Goal: Task Accomplishment & Management: Use online tool/utility

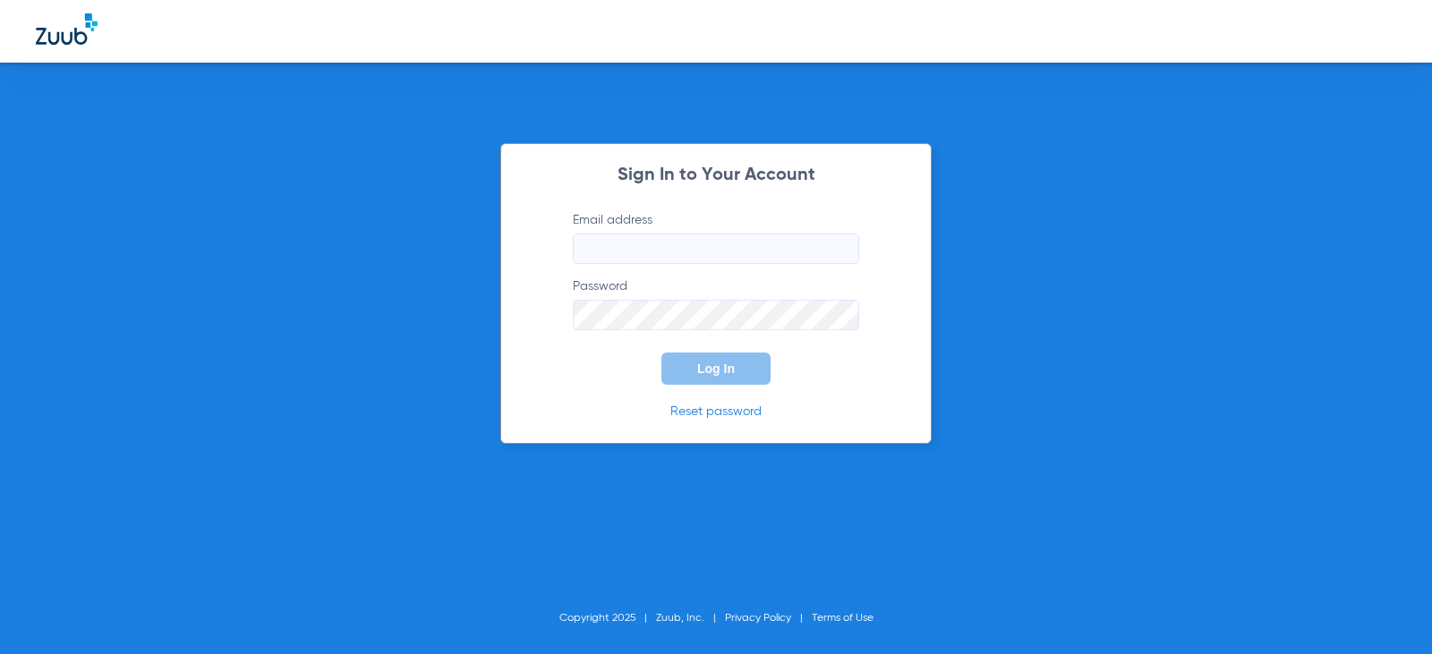
click at [610, 253] on input "Email address" at bounding box center [716, 249] width 286 height 30
type input "arlyngarcia13@mydentalmail.com"
click at [662, 353] on button "Log In" at bounding box center [716, 369] width 109 height 32
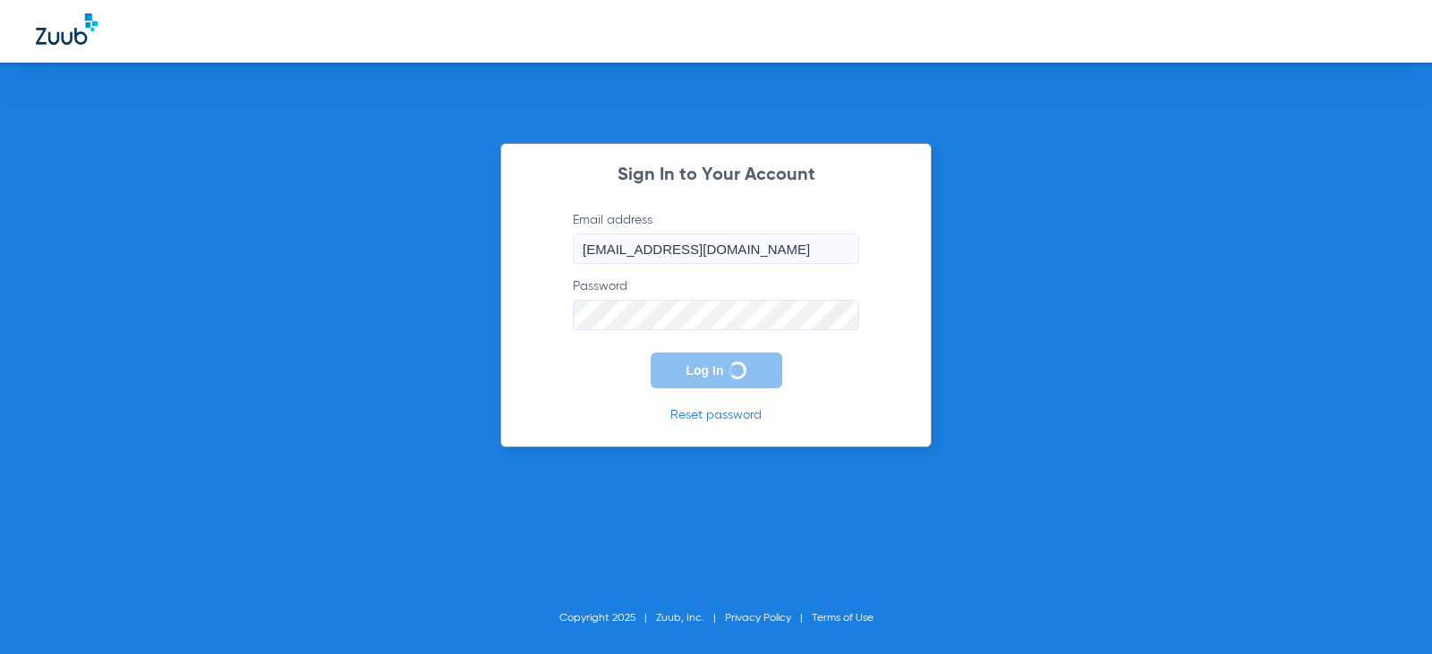
drag, startPoint x: 782, startPoint y: 251, endPoint x: 546, endPoint y: 253, distance: 236.3
click at [541, 256] on div "Sign In to Your Account Email address arlyngarcia13@mydentalmail.com Password L…" at bounding box center [715, 295] width 431 height 304
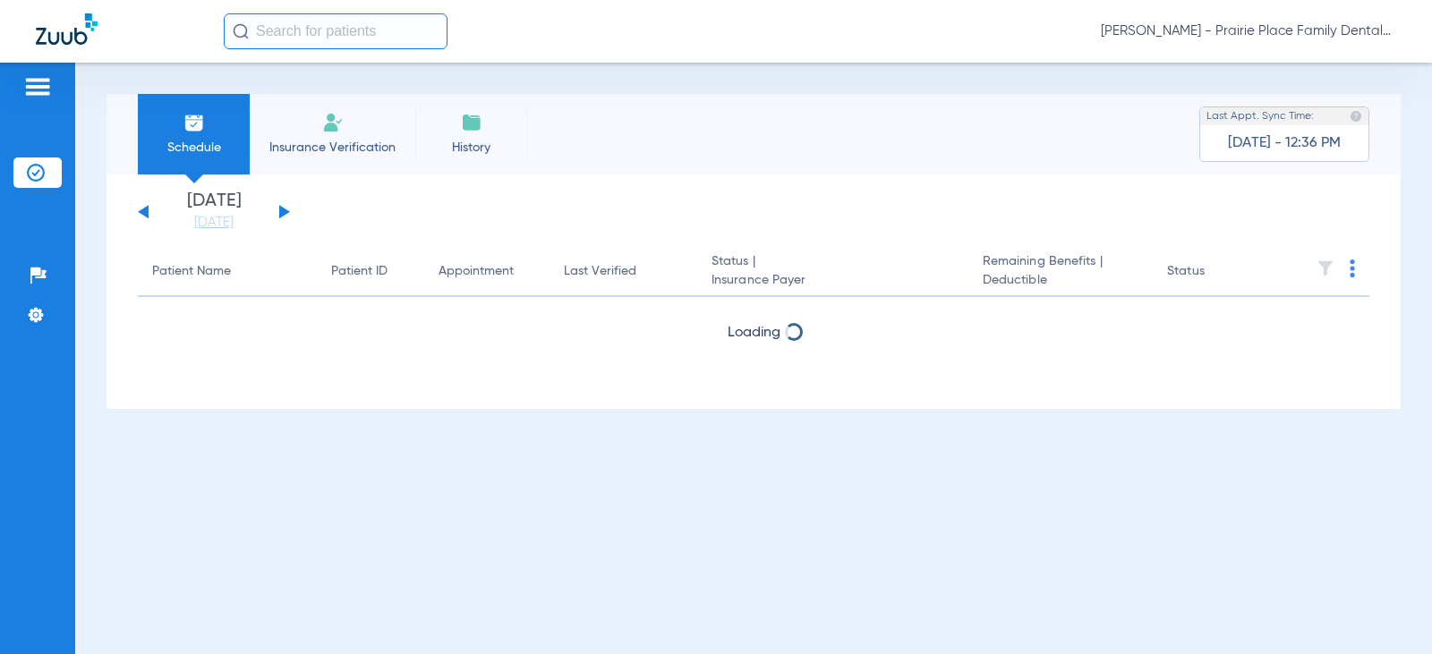
click at [278, 208] on div "Saturday 06-21-2025 Sunday 06-22-2025 Monday 06-23-2025 Tuesday 06-24-2025 Wedn…" at bounding box center [214, 211] width 152 height 39
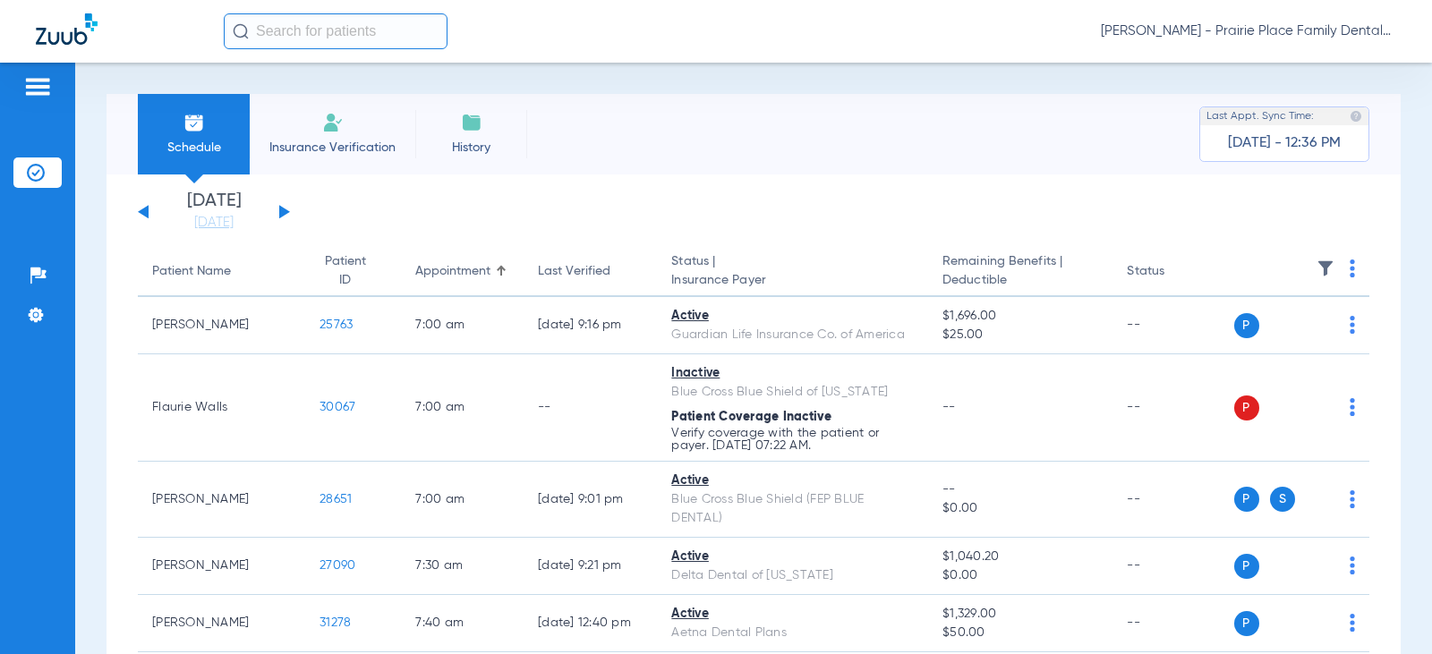
click at [328, 26] on input "text" at bounding box center [336, 31] width 224 height 36
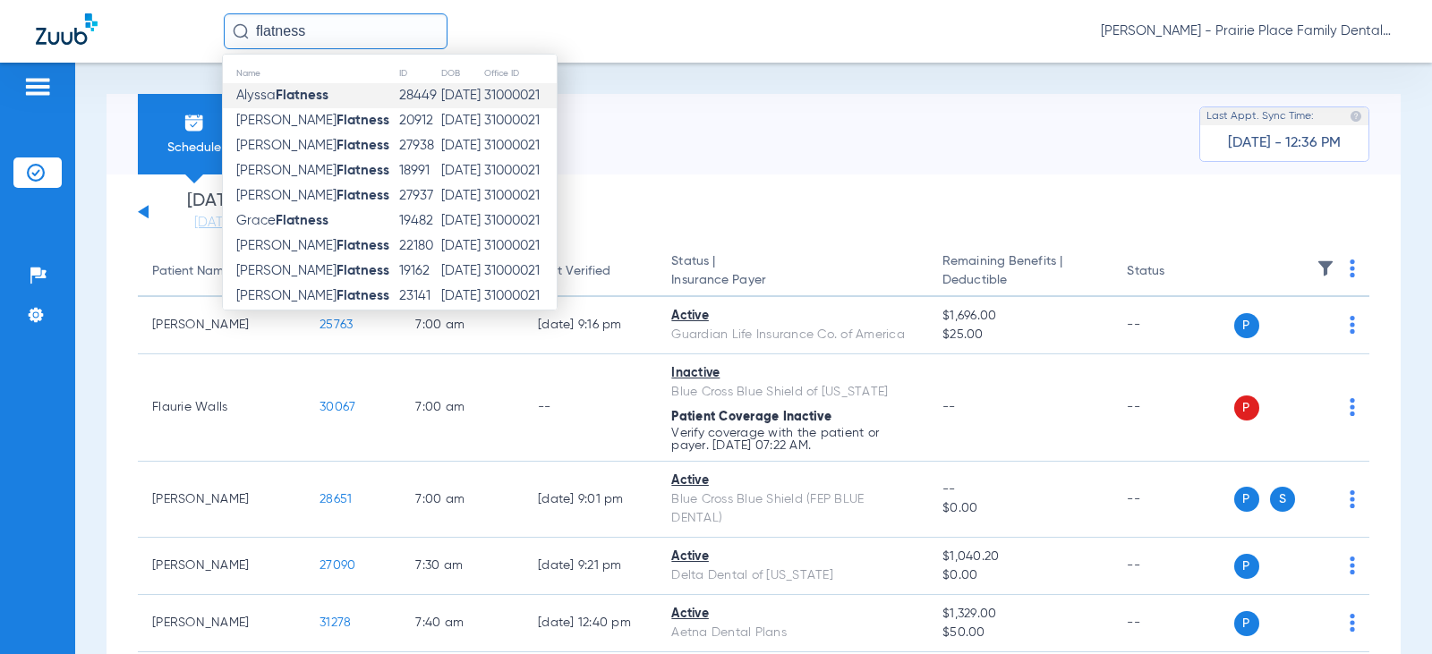
type input "flatness"
click at [281, 96] on strong "Flatness" at bounding box center [302, 95] width 53 height 13
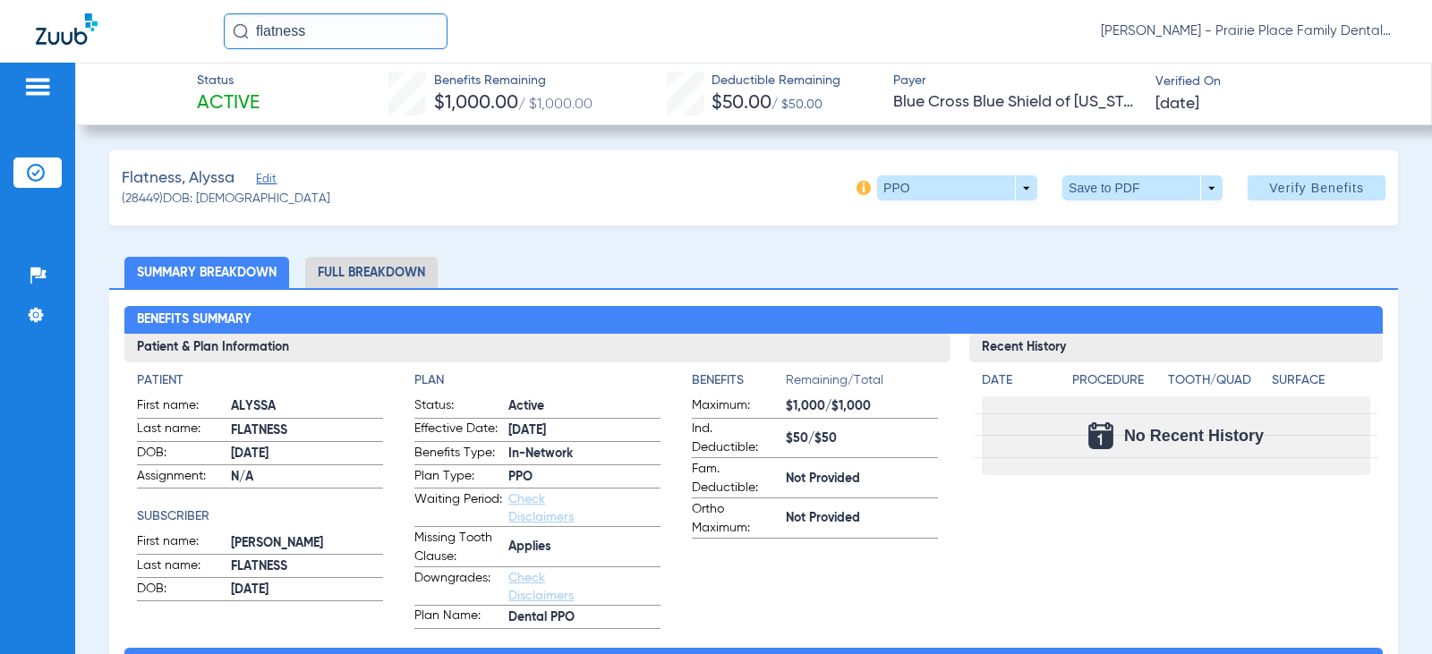
click at [363, 266] on li "Full Breakdown" at bounding box center [371, 272] width 132 height 31
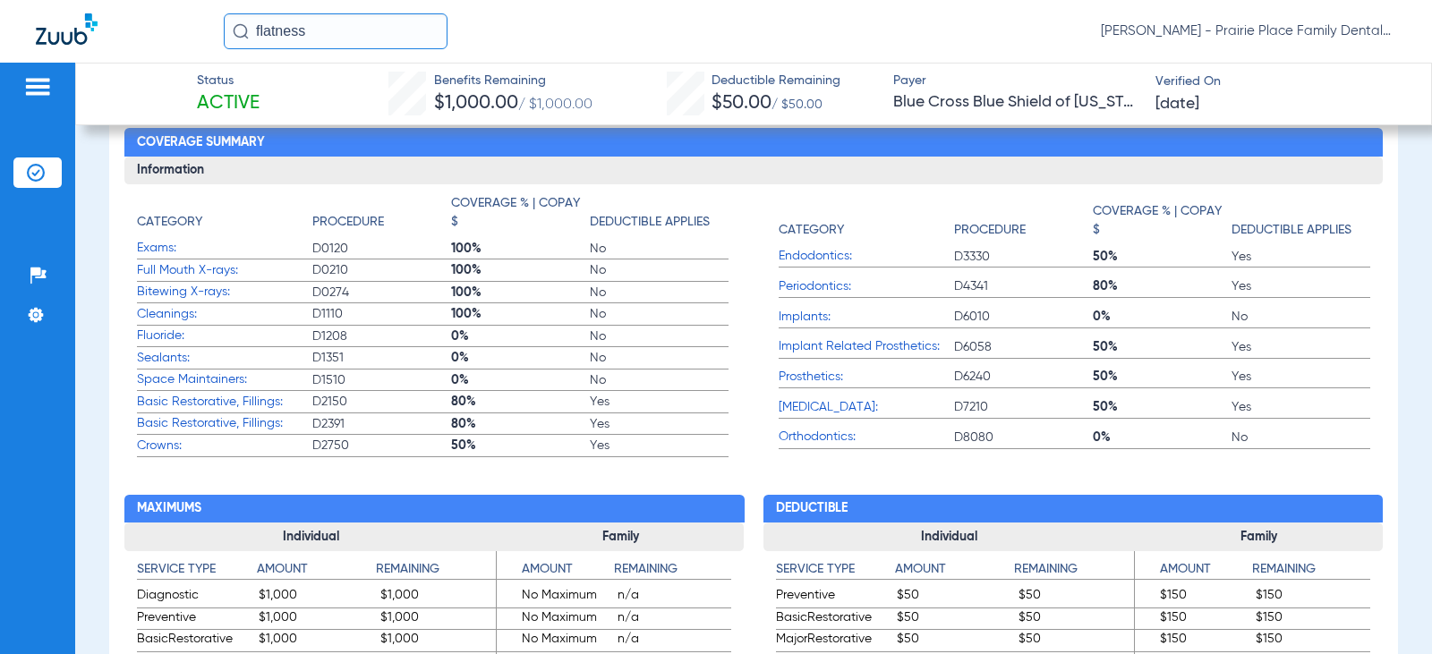
scroll to position [716, 0]
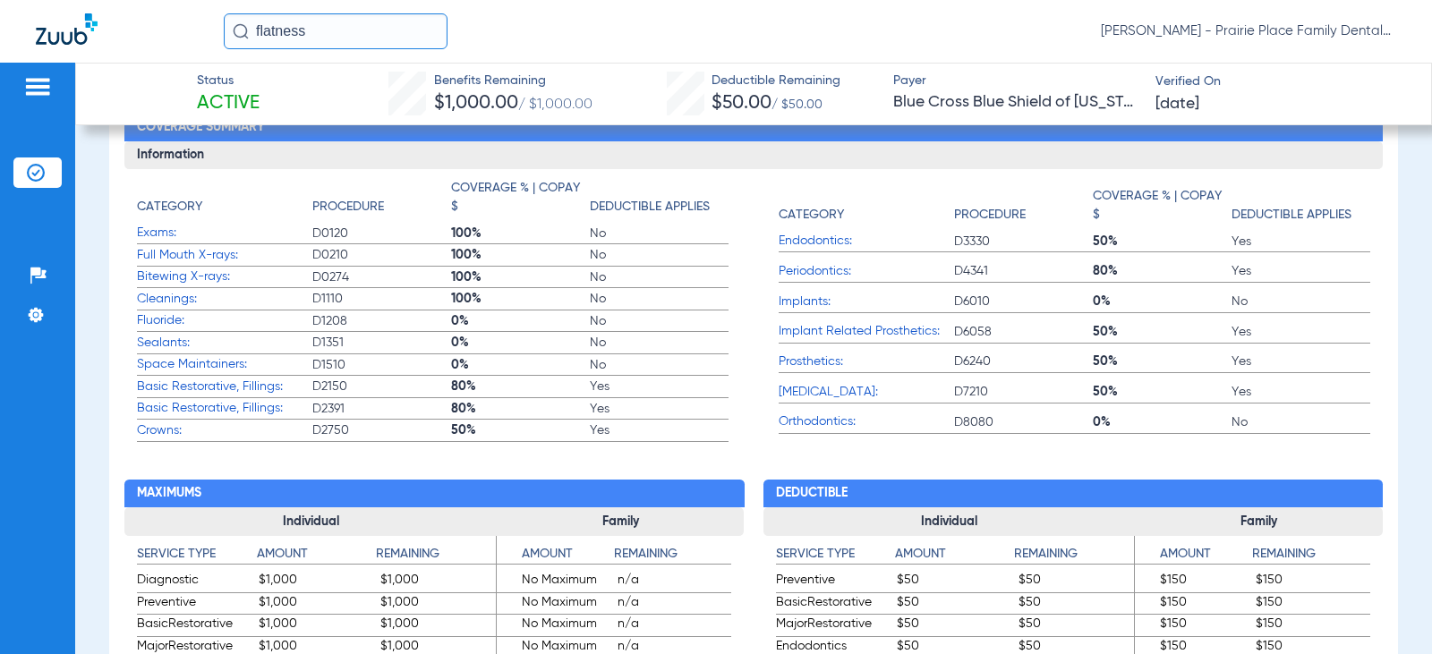
click at [38, 82] on img at bounding box center [37, 86] width 29 height 21
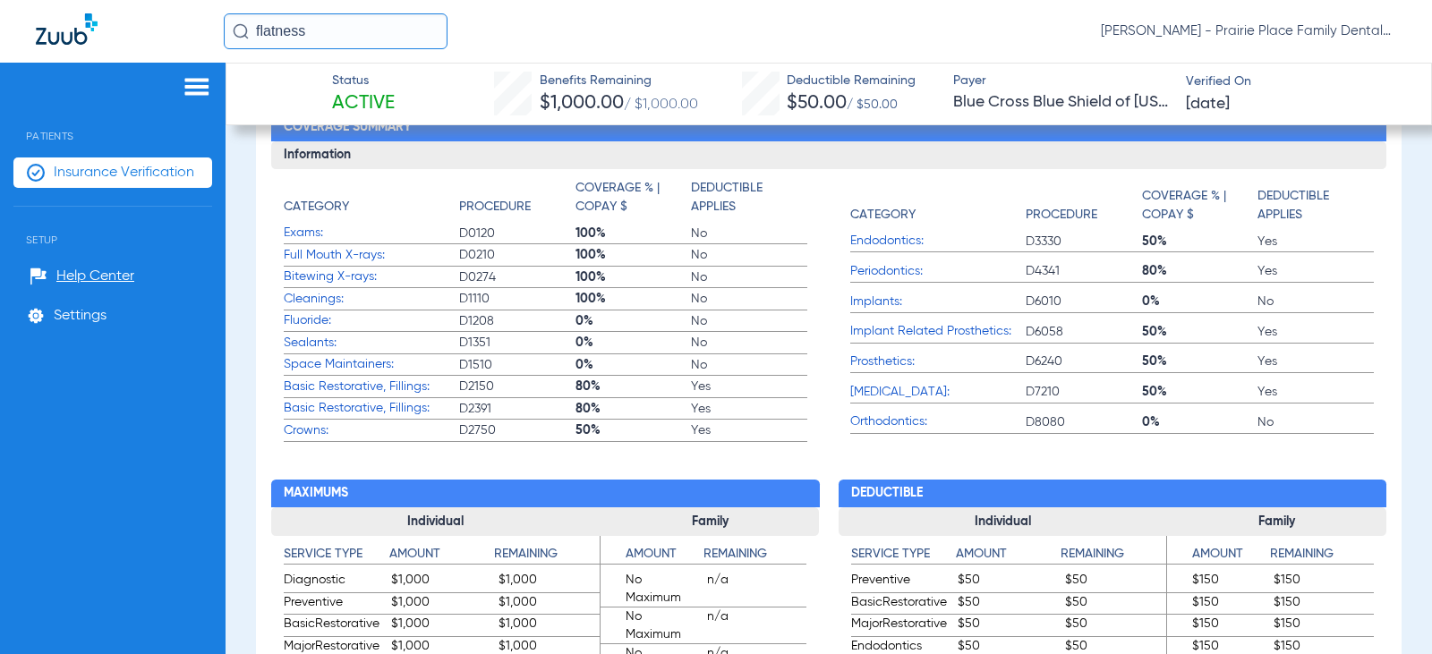
click at [206, 91] on img at bounding box center [197, 86] width 29 height 21
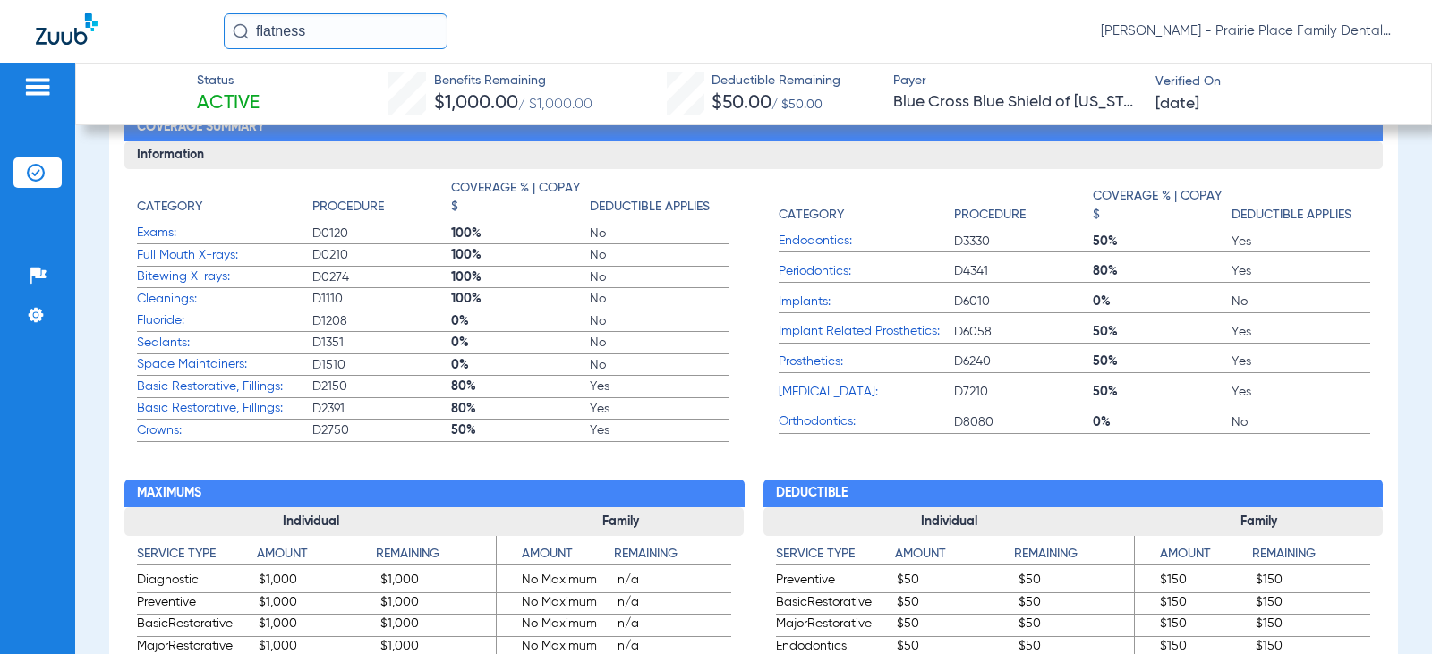
click at [41, 85] on img at bounding box center [37, 86] width 29 height 21
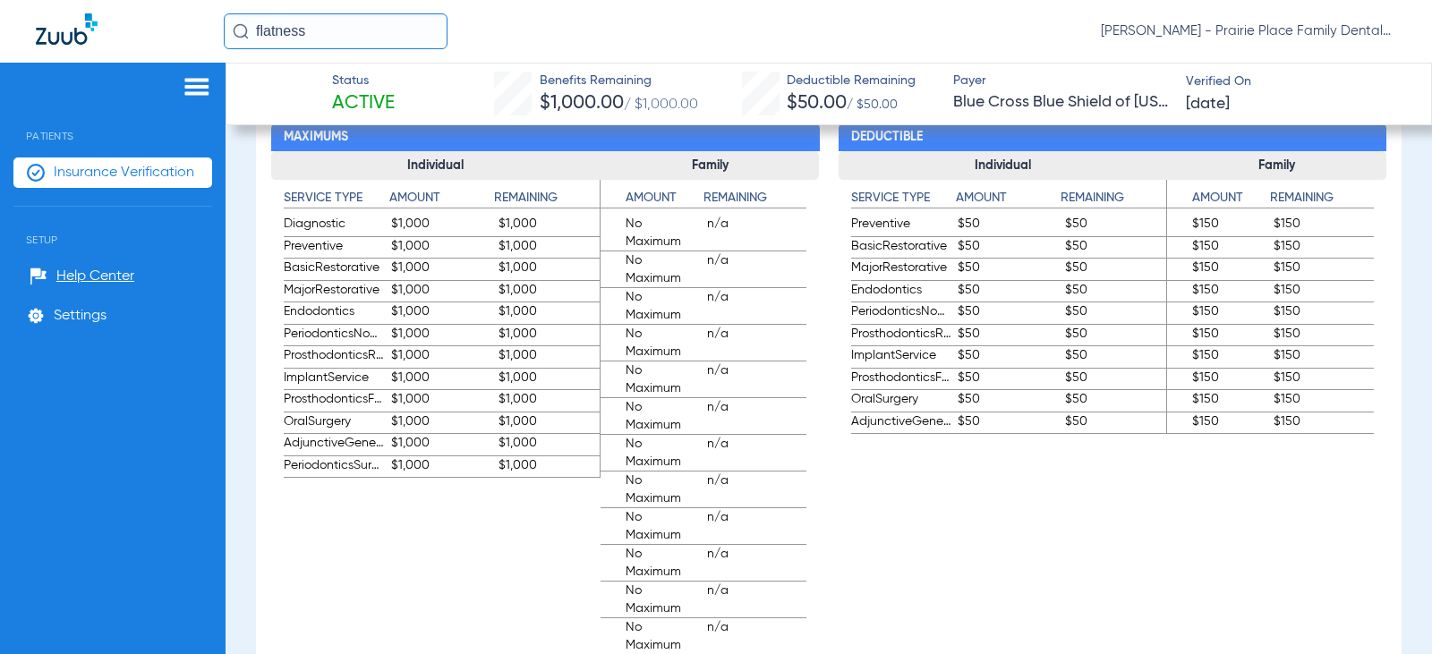
scroll to position [1074, 0]
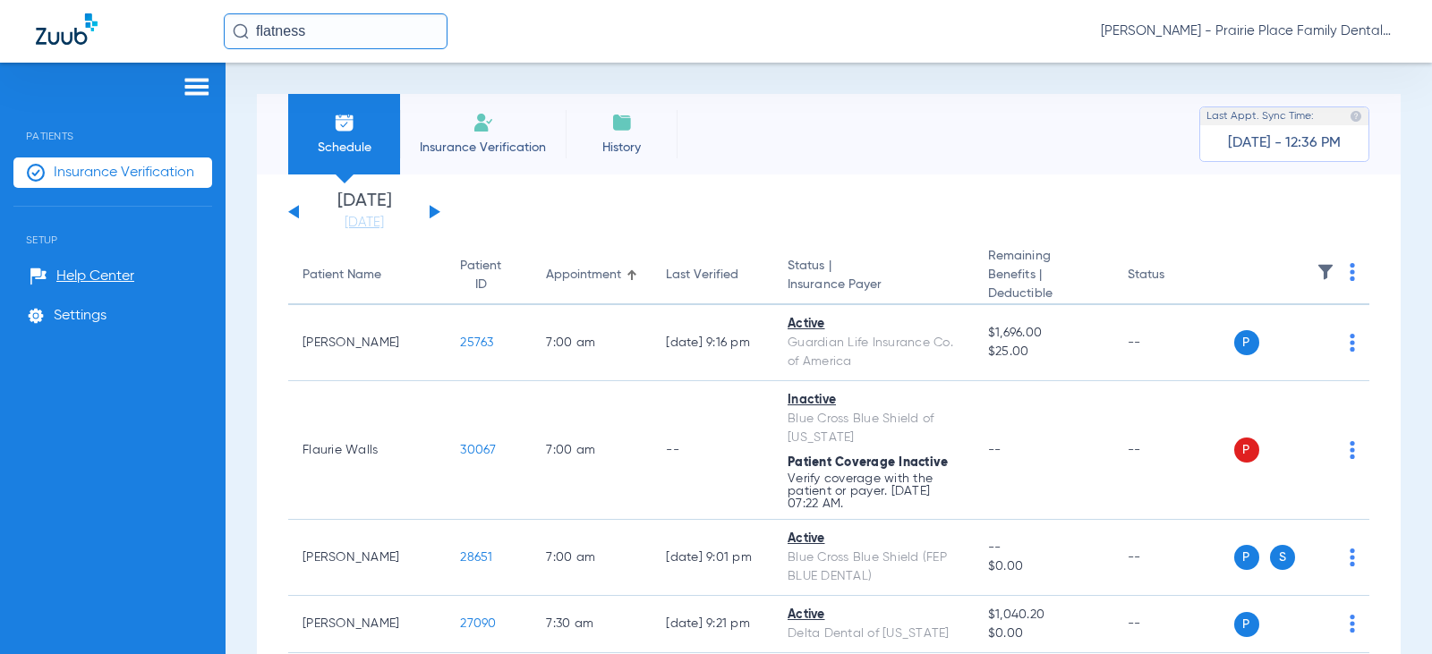
click at [437, 213] on button at bounding box center [435, 211] width 11 height 13
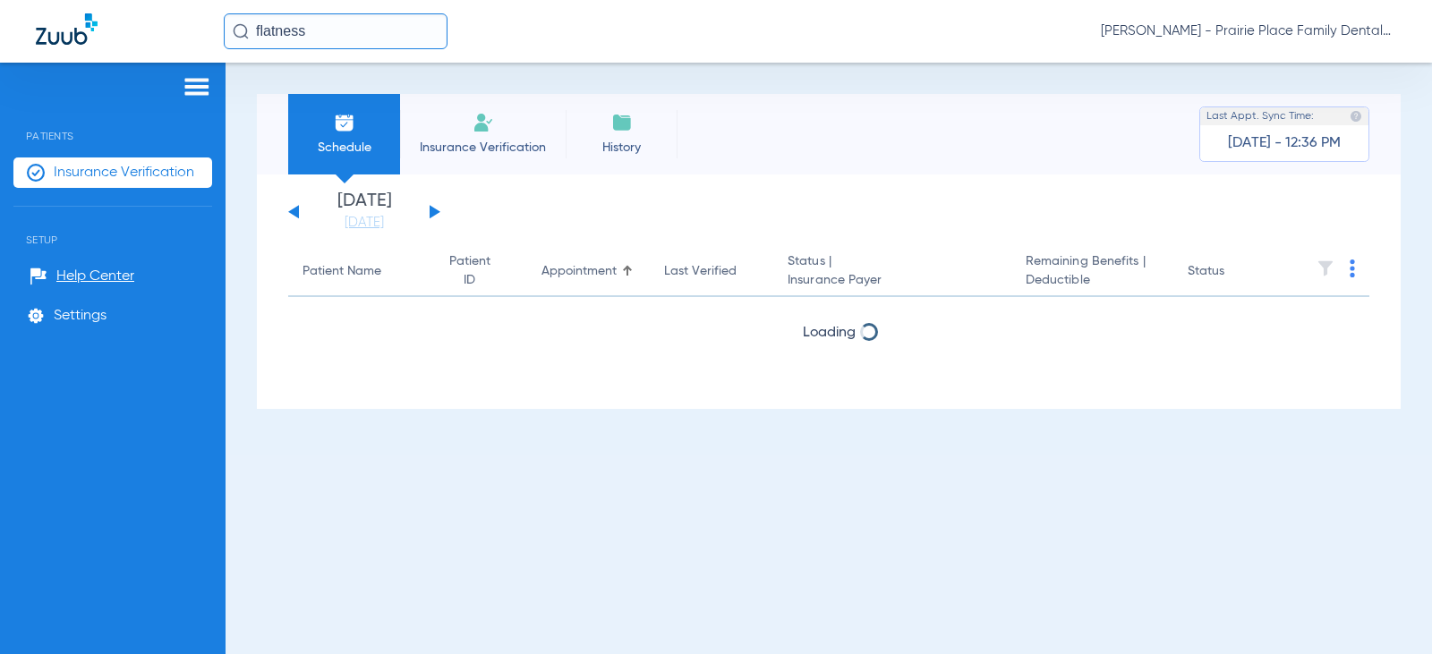
click at [437, 213] on button at bounding box center [435, 211] width 11 height 13
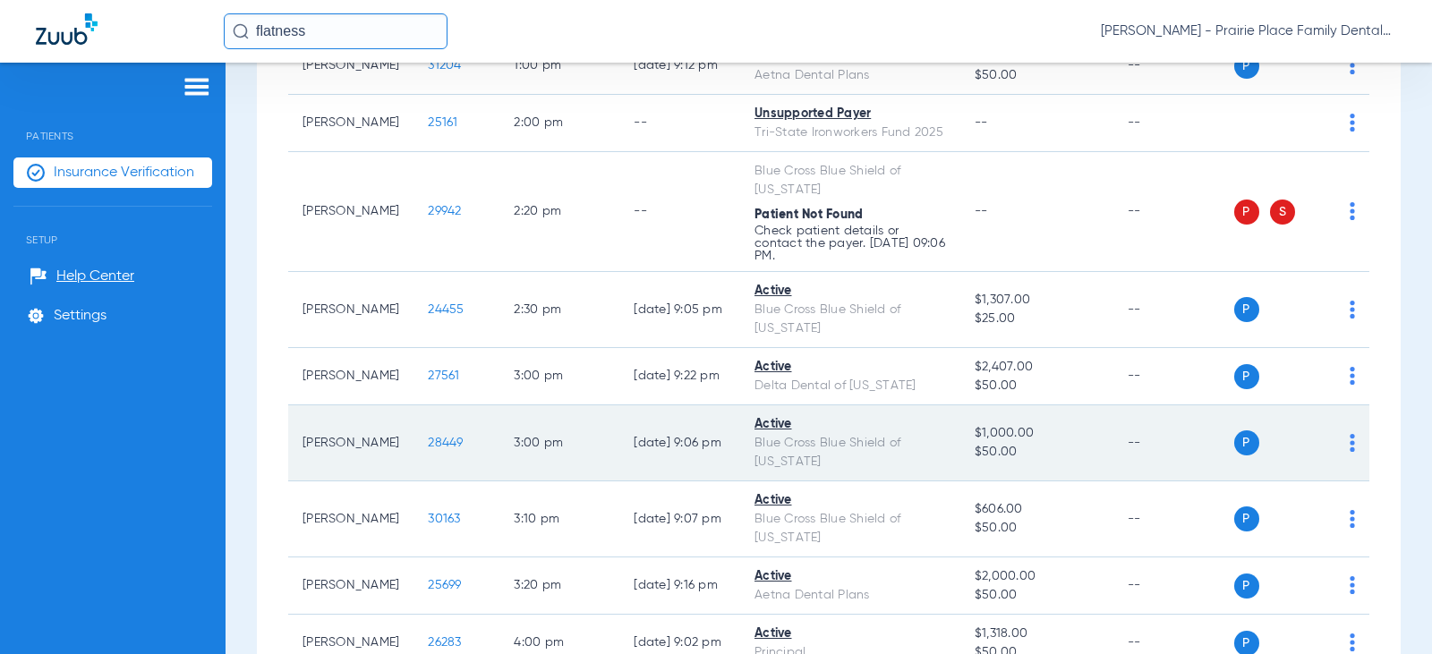
scroll to position [1074, 0]
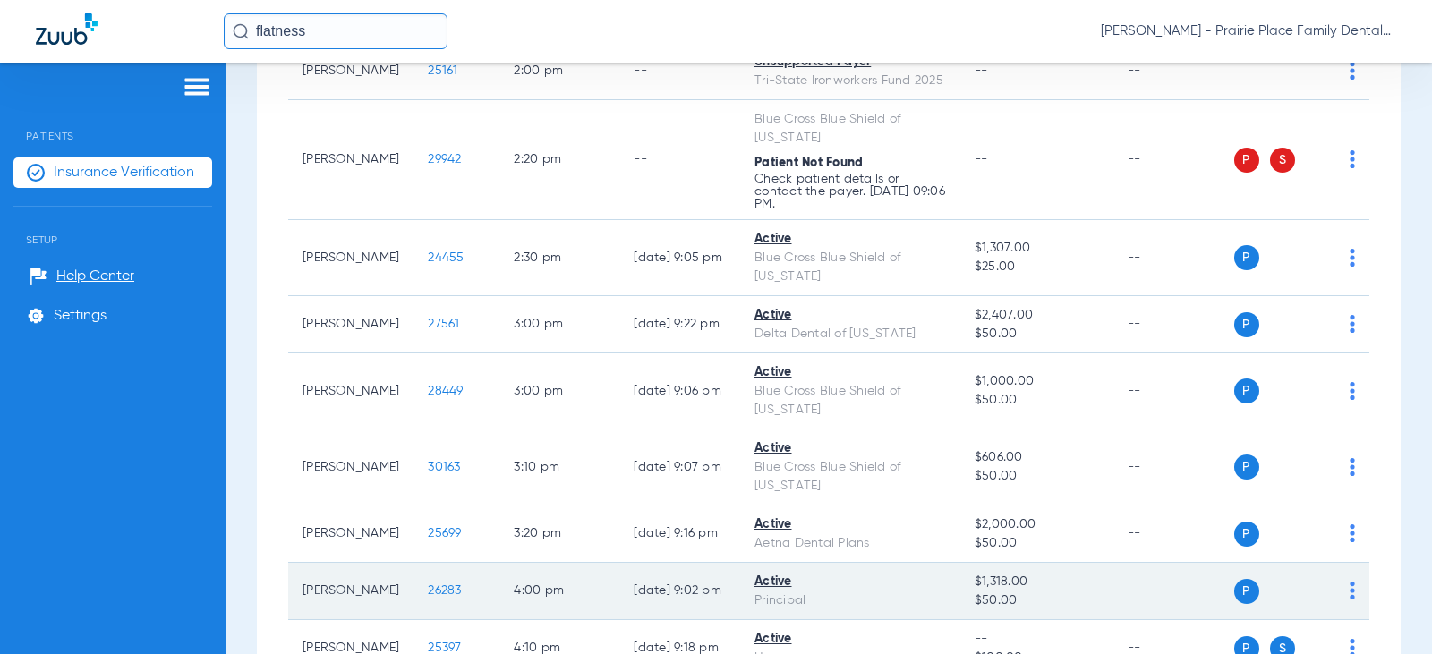
click at [428, 585] on span "26283" at bounding box center [444, 591] width 33 height 13
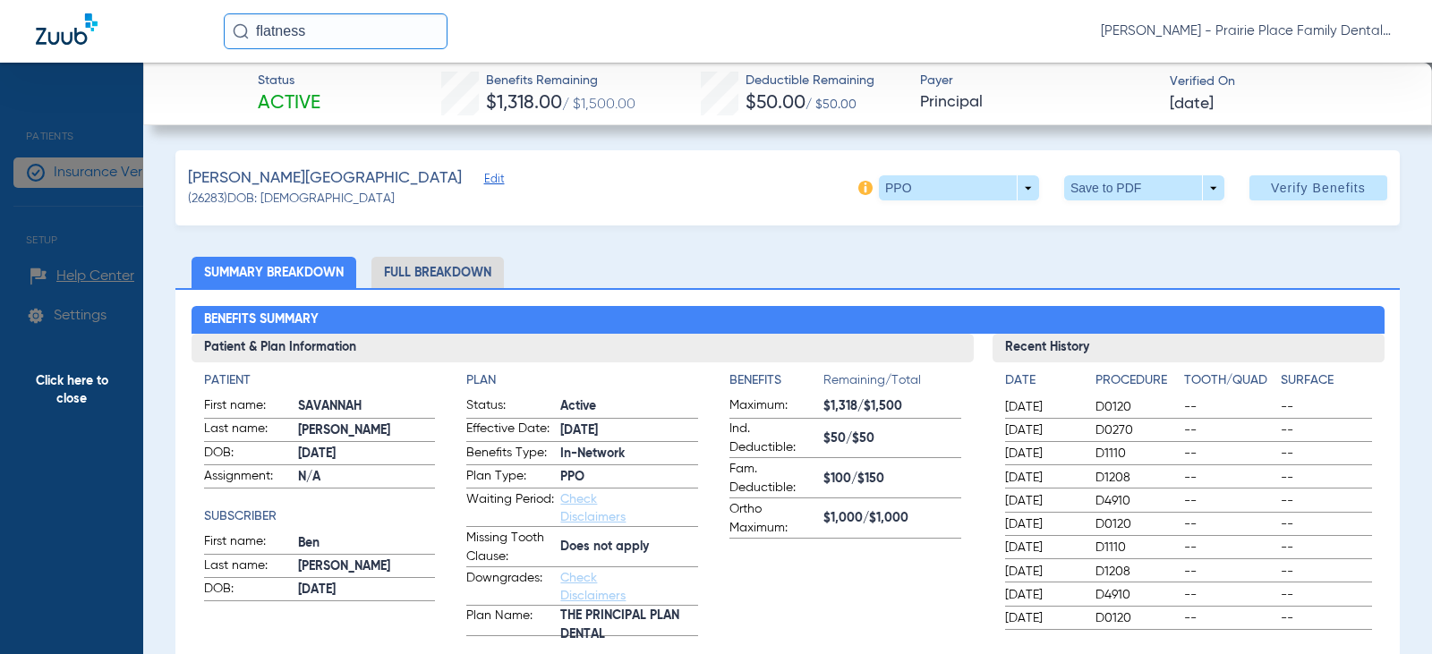
click at [425, 278] on li "Full Breakdown" at bounding box center [437, 272] width 132 height 31
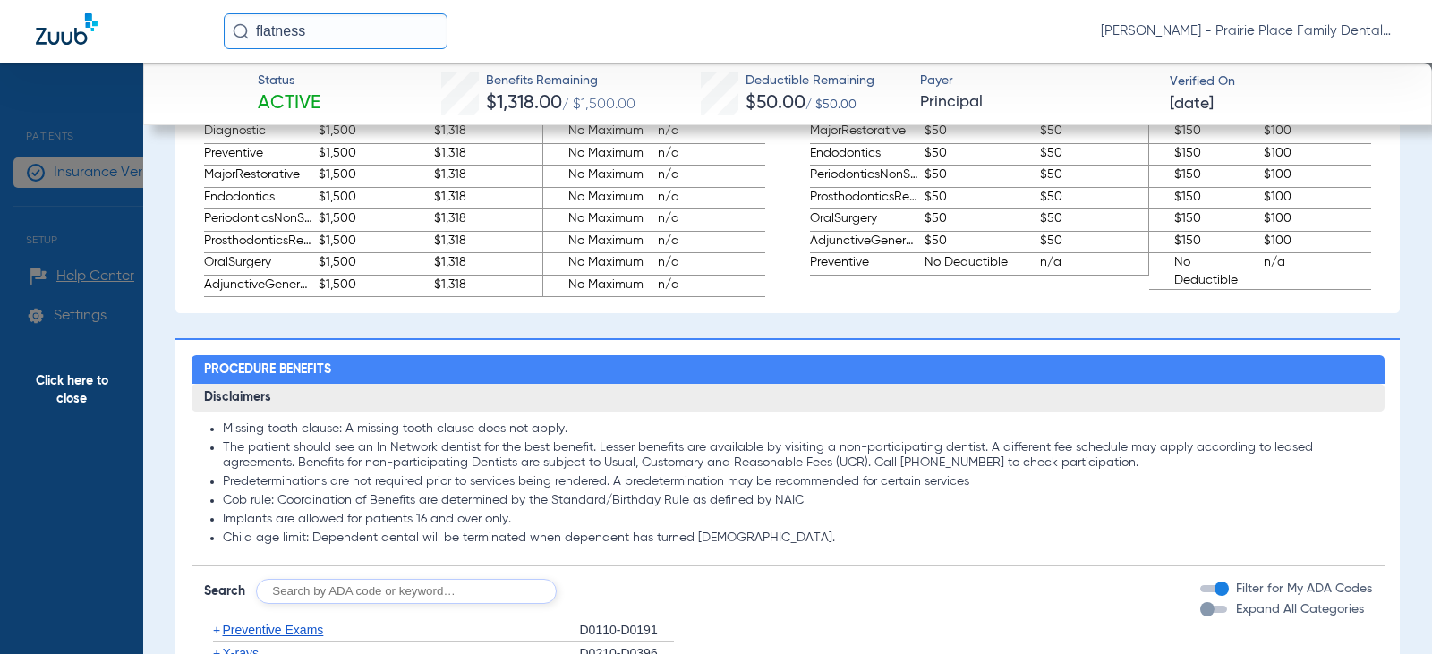
scroll to position [1253, 0]
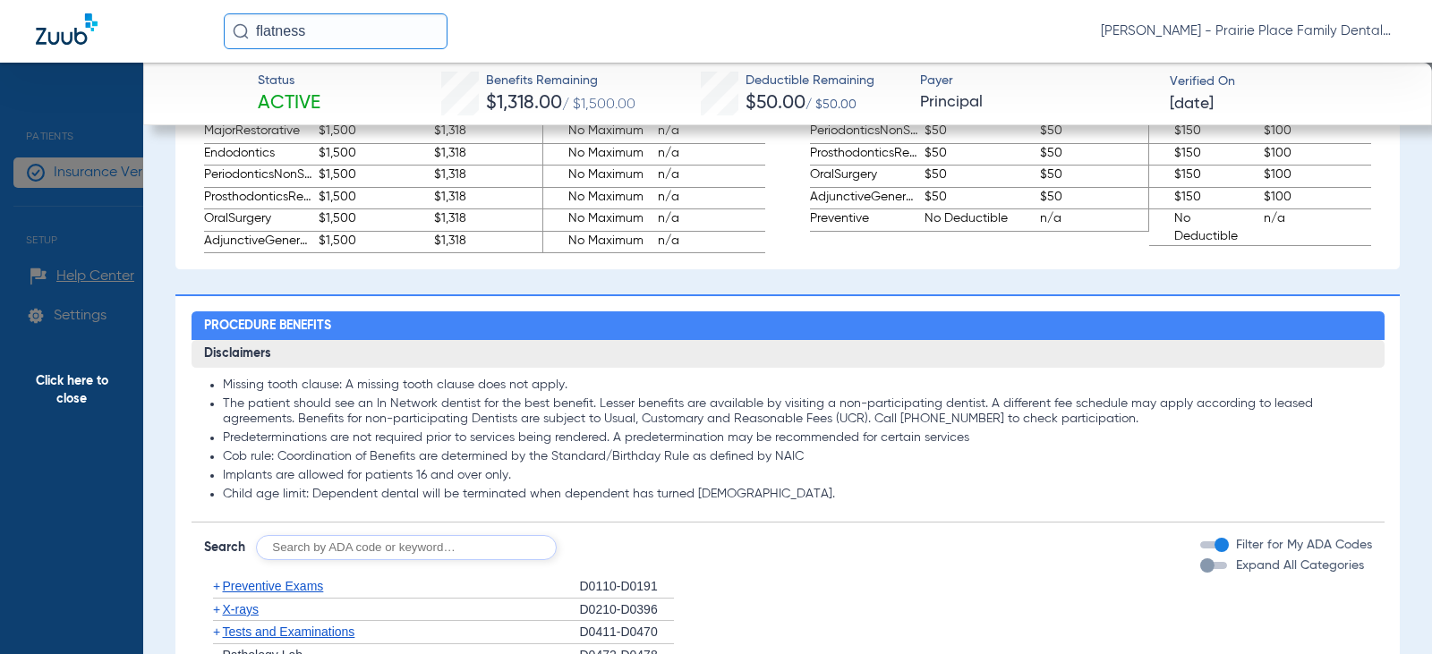
click at [1200, 561] on div "button" at bounding box center [1207, 566] width 14 height 14
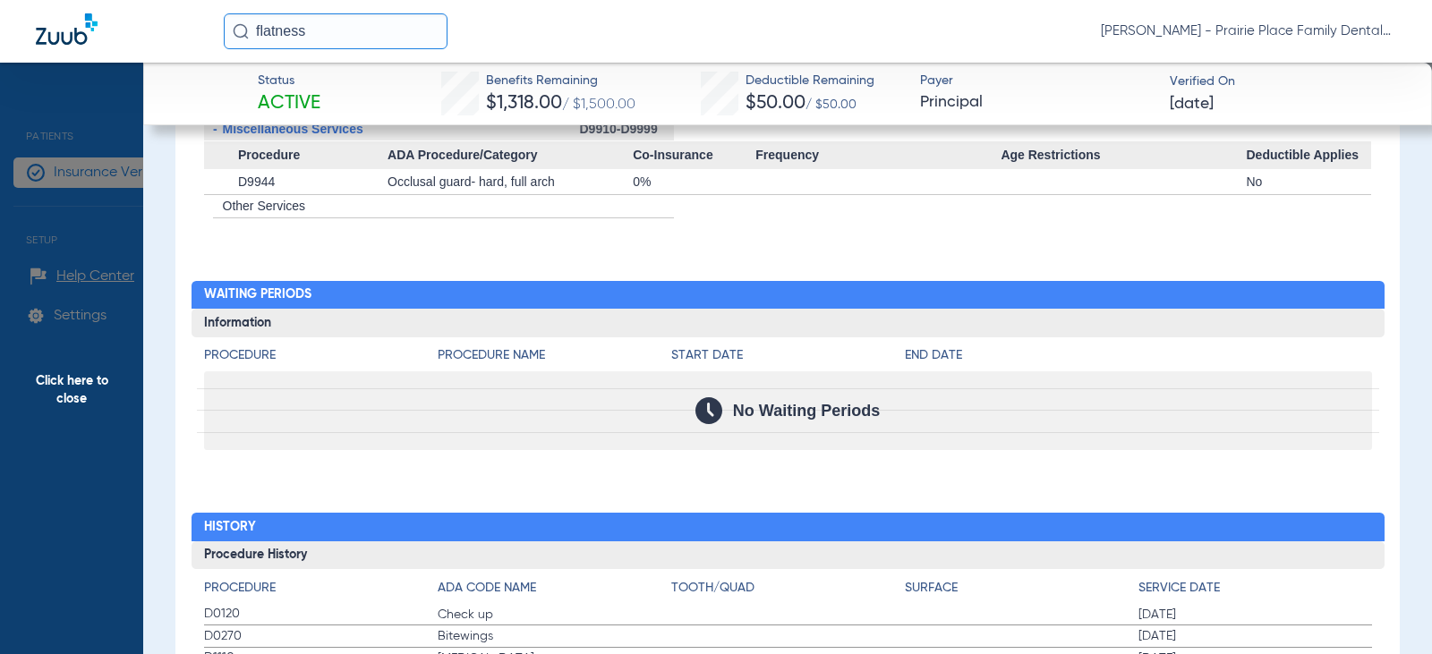
scroll to position [5192, 0]
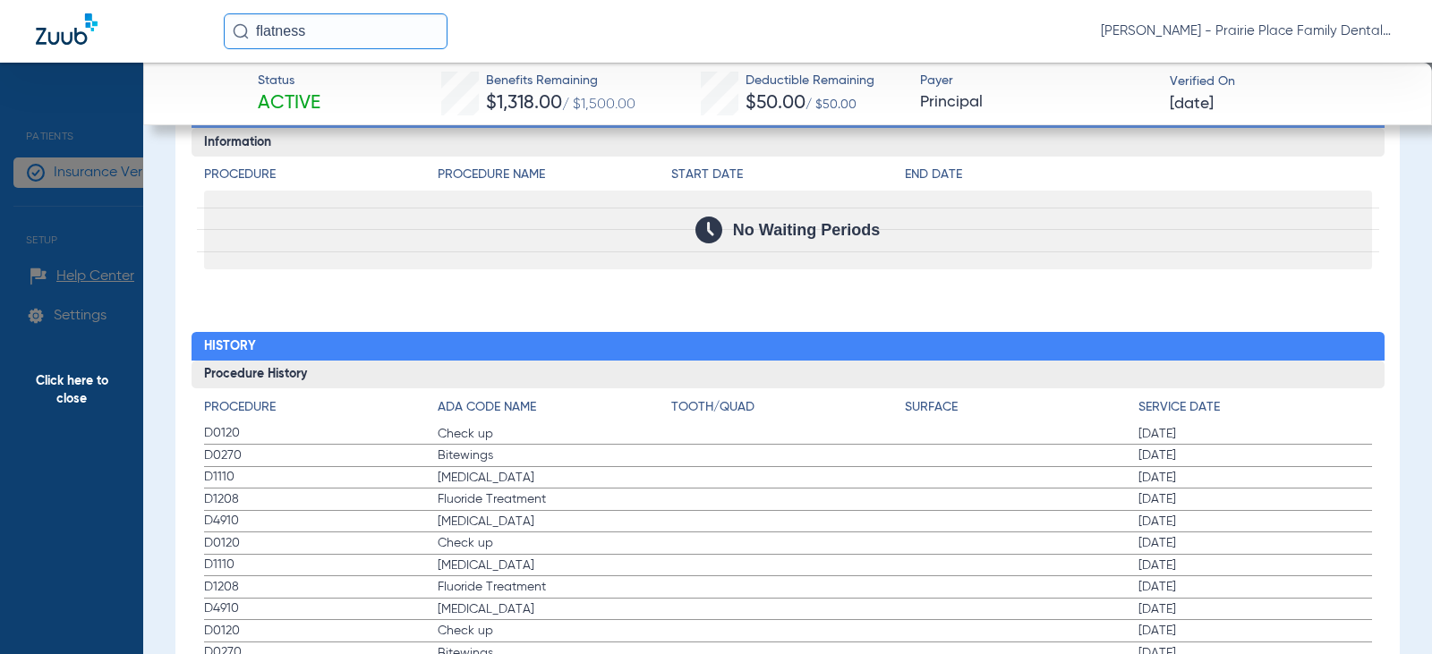
click at [82, 124] on span "Click here to close" at bounding box center [71, 390] width 143 height 654
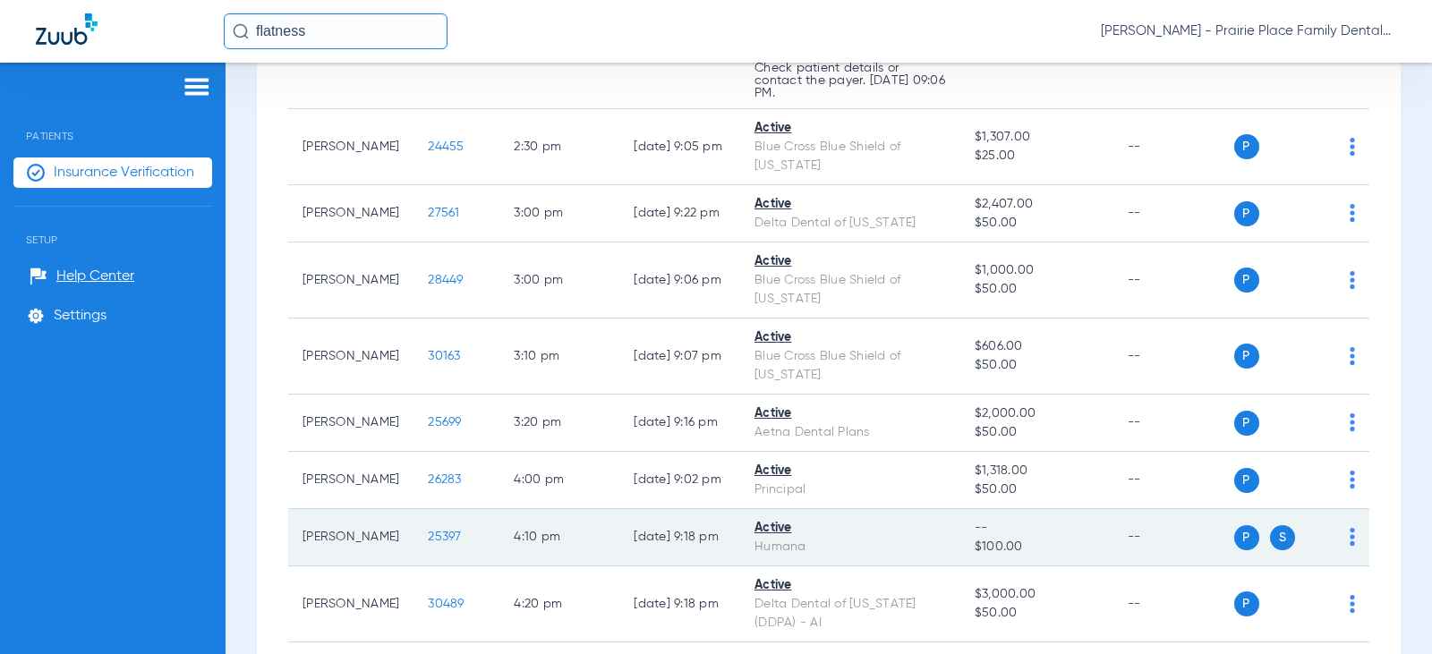
scroll to position [1251, 0]
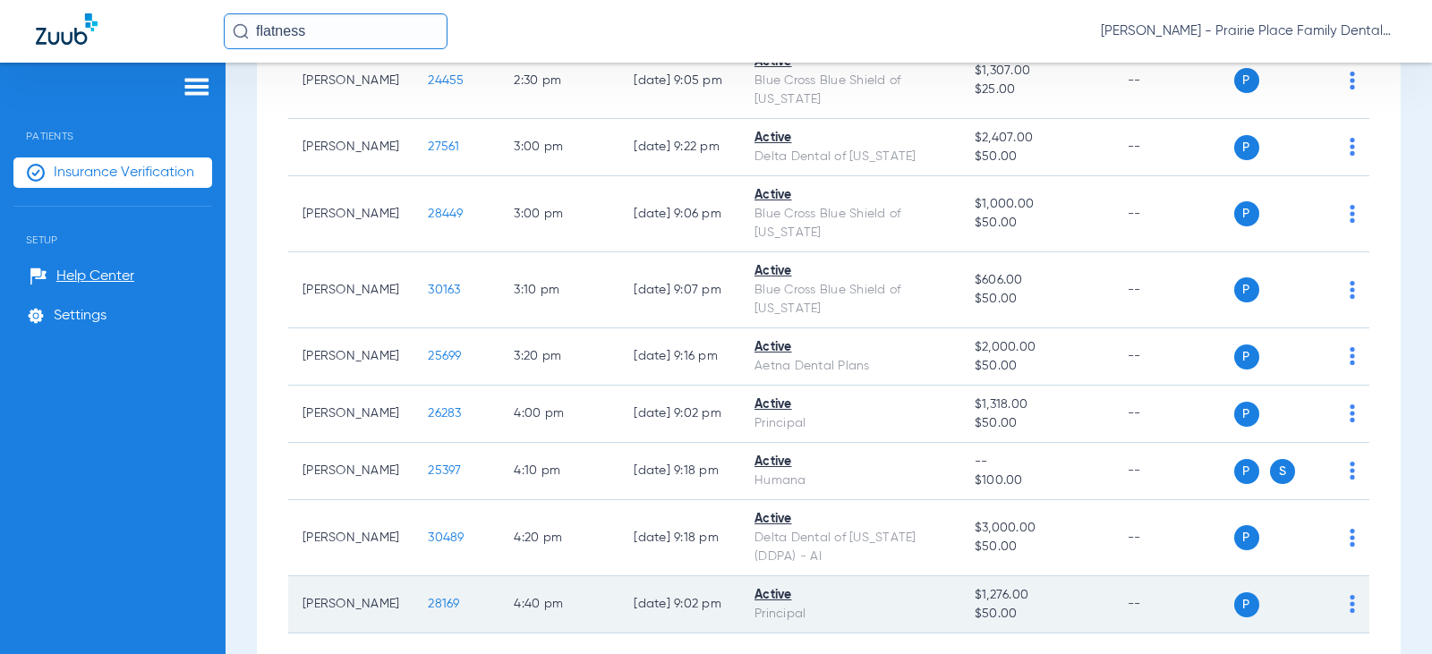
click at [428, 598] on span "28169" at bounding box center [443, 604] width 31 height 13
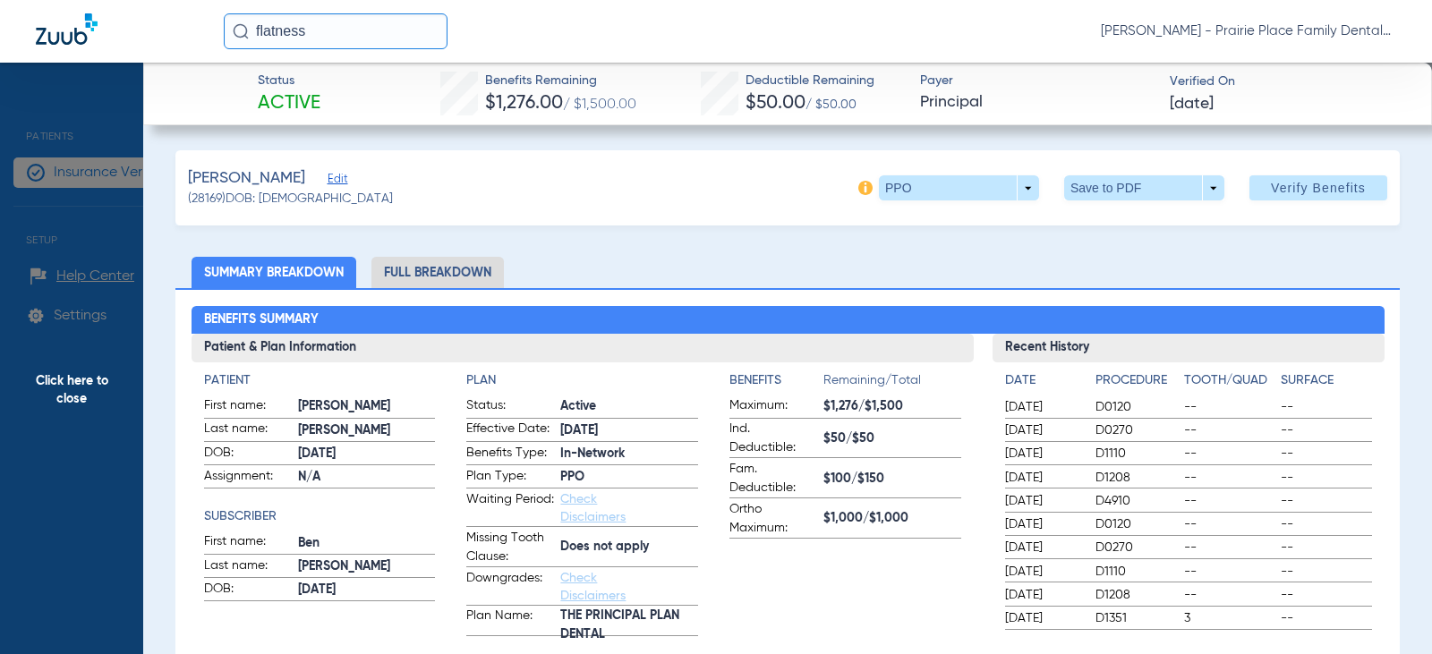
click at [50, 96] on span "Click here to close" at bounding box center [71, 390] width 143 height 654
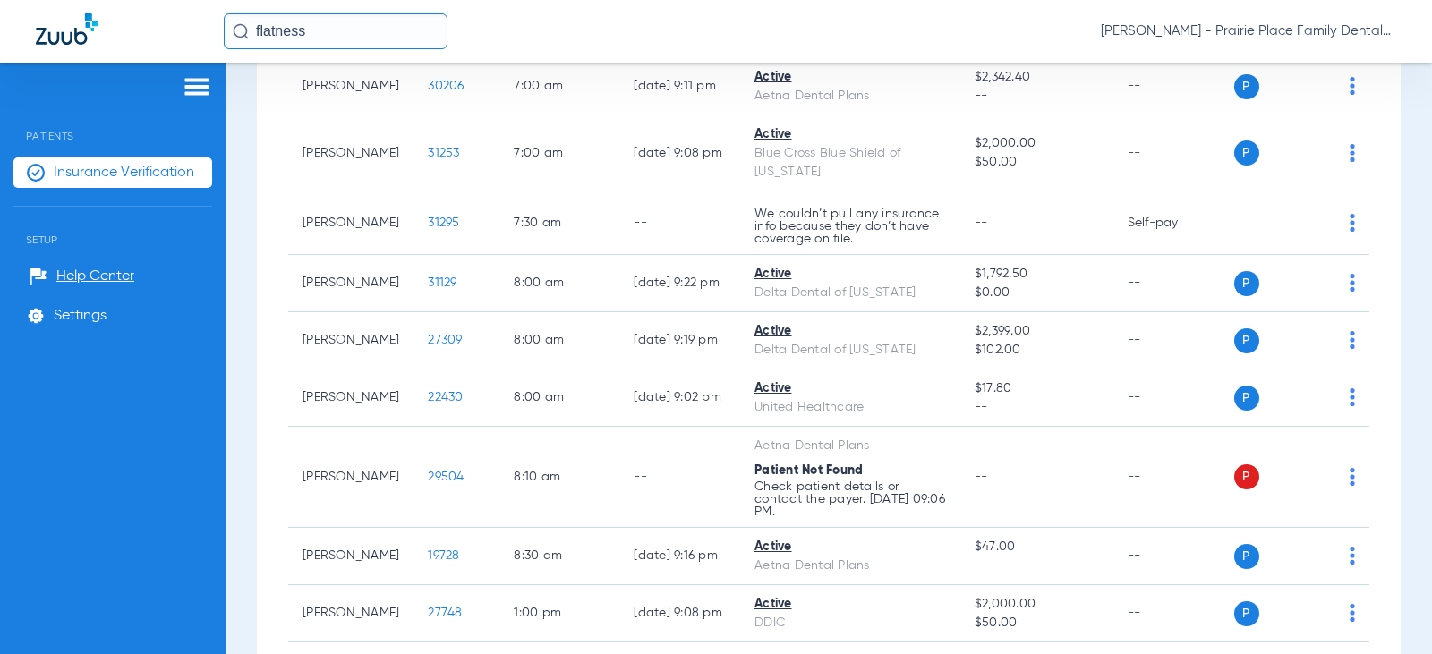
scroll to position [0, 0]
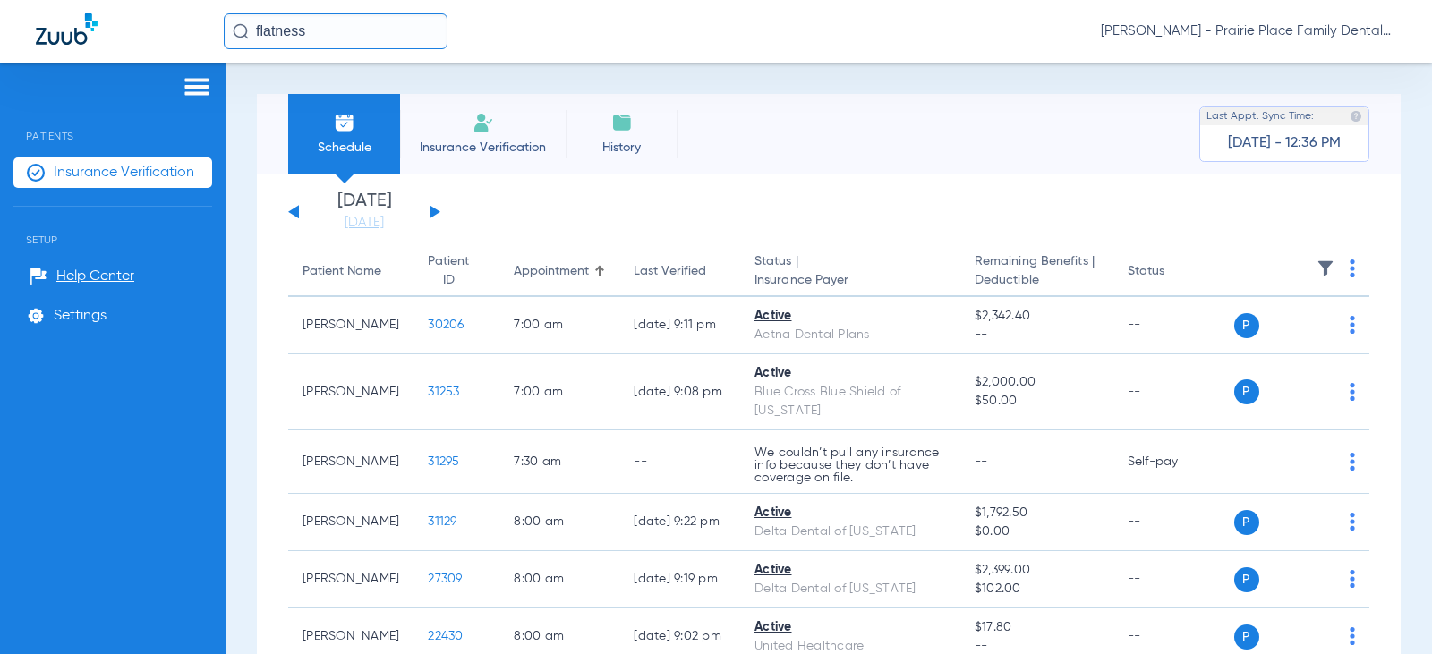
click at [439, 212] on button at bounding box center [435, 211] width 11 height 13
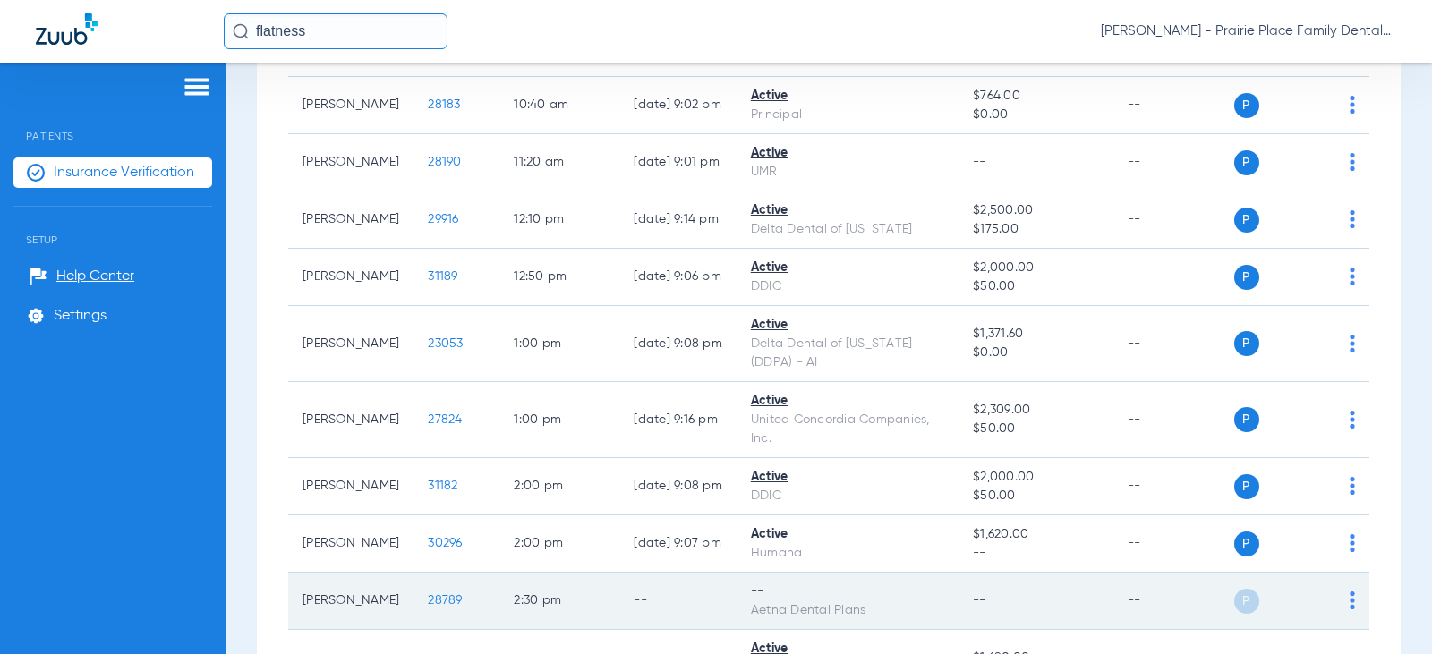
scroll to position [1345, 0]
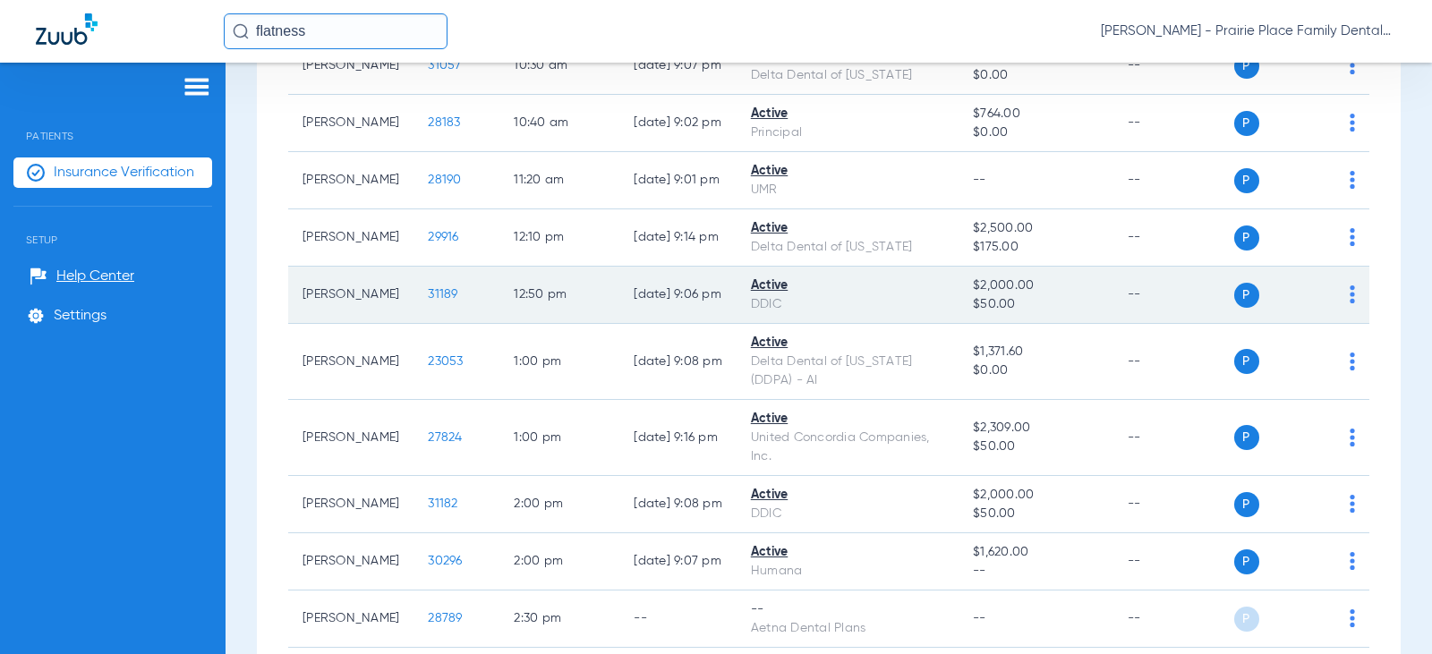
click at [428, 288] on span "31189" at bounding box center [443, 294] width 30 height 13
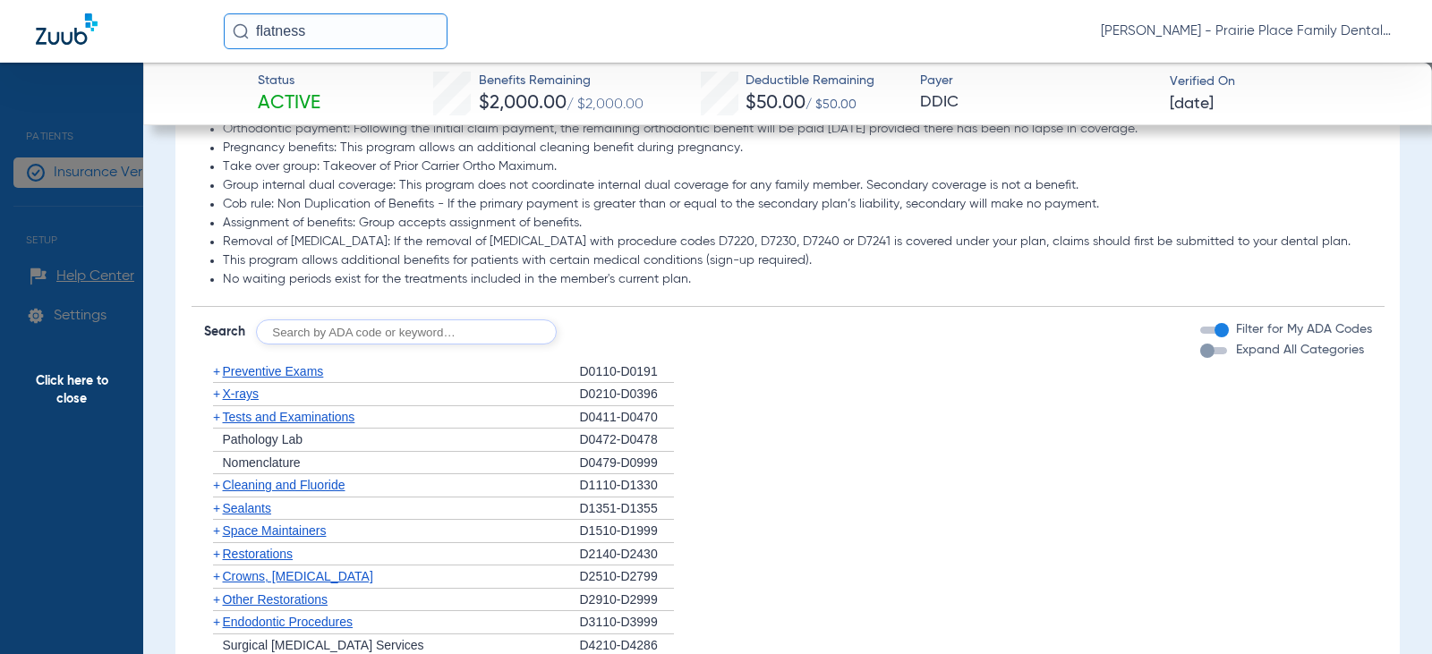
scroll to position [985, 0]
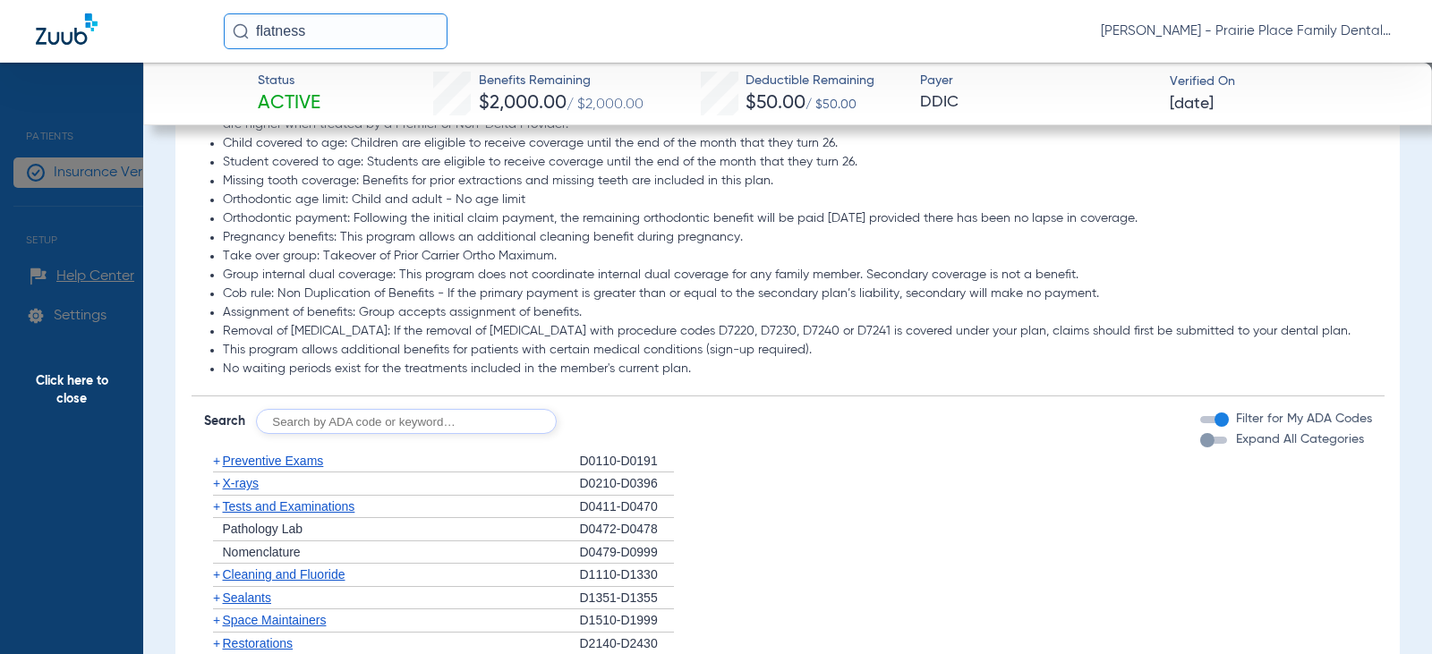
click at [1200, 448] on div "button" at bounding box center [1207, 440] width 14 height 14
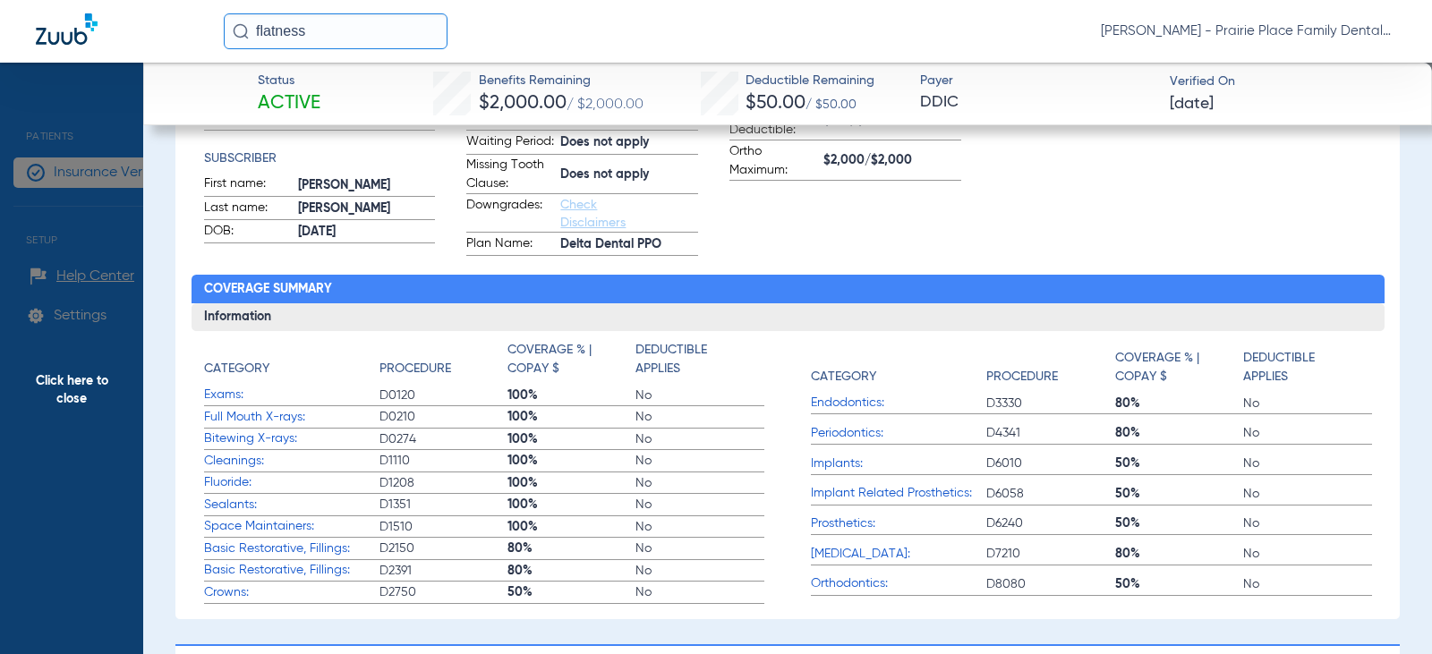
scroll to position [0, 0]
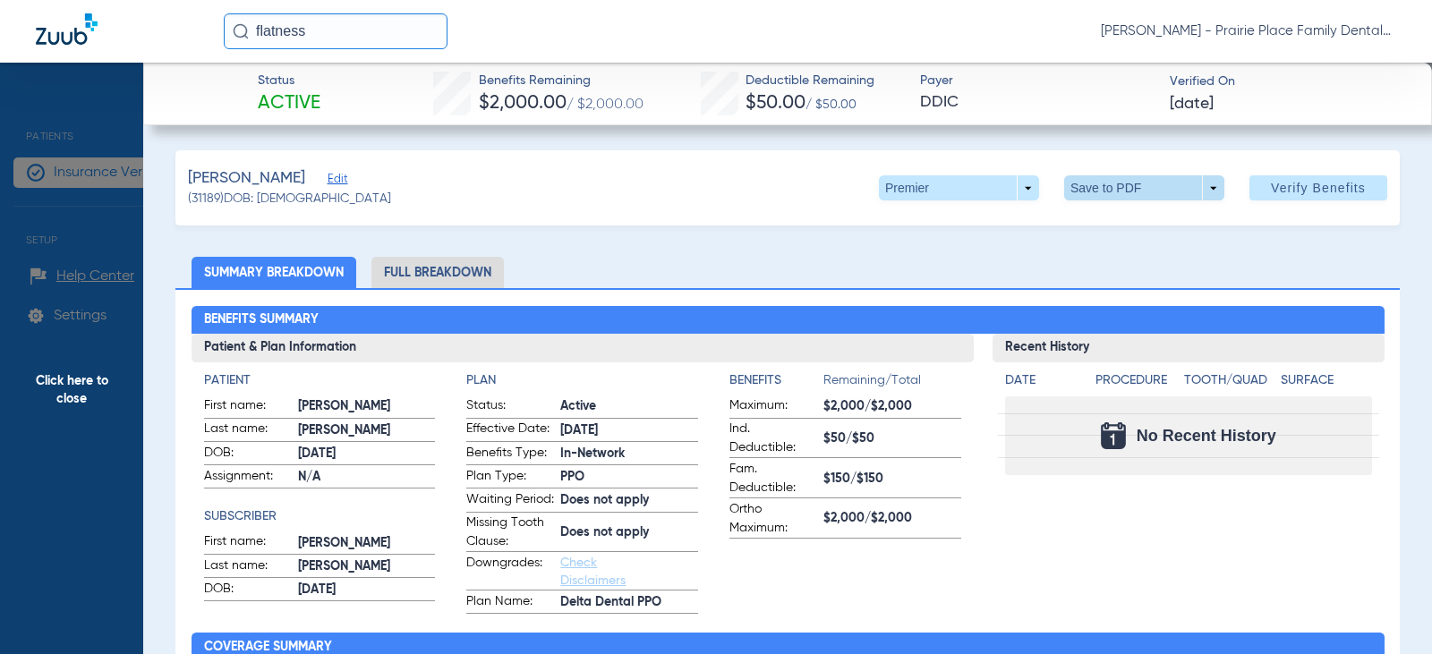
click at [1207, 191] on span at bounding box center [1144, 187] width 160 height 25
click at [1127, 234] on button "insert_drive_file Save to PDF" at bounding box center [1119, 224] width 135 height 36
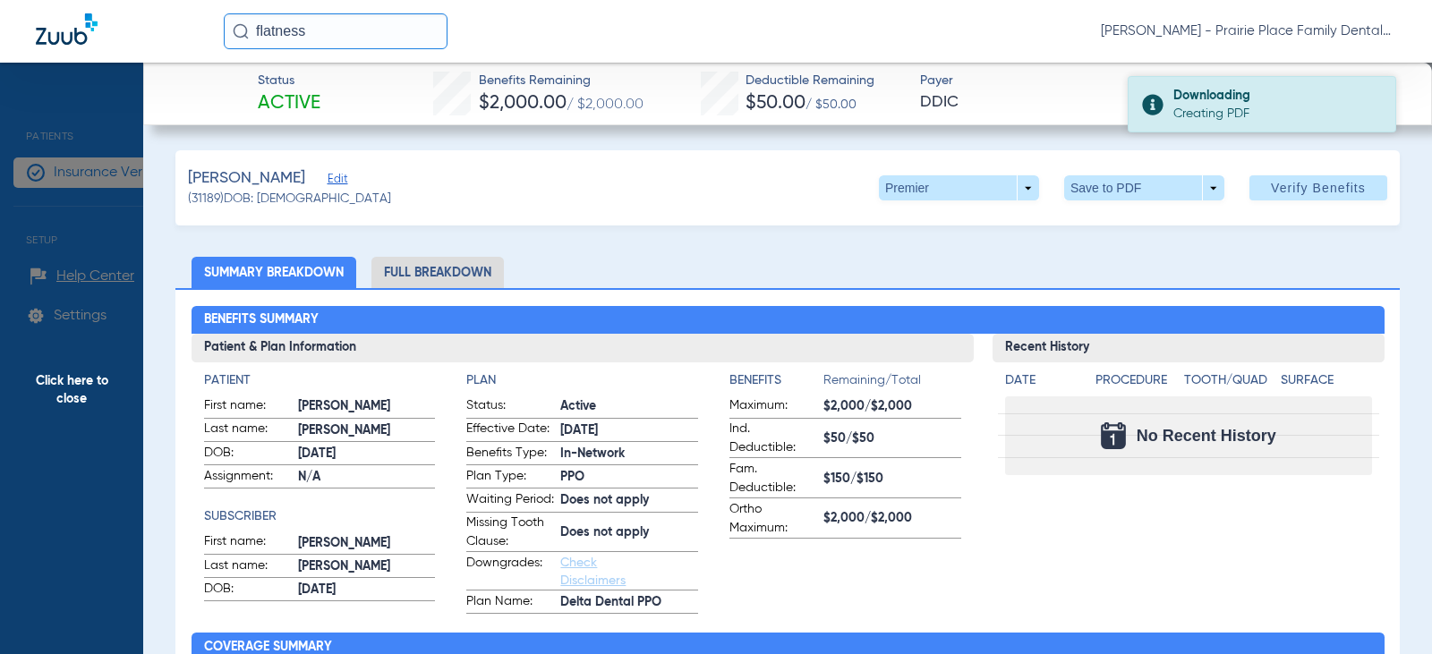
click at [1164, 103] on div "Downloading Creating PDF" at bounding box center [1262, 104] width 269 height 56
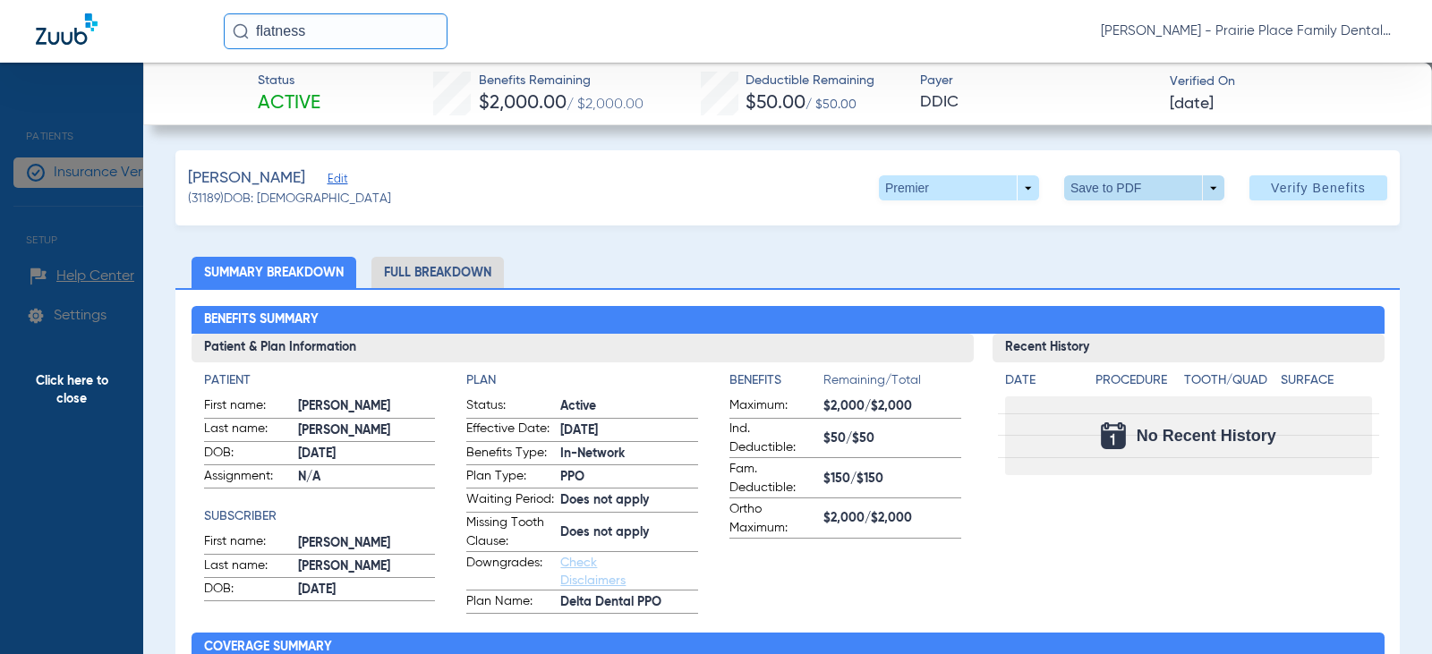
click at [1200, 196] on span at bounding box center [1144, 187] width 160 height 25
click at [1114, 226] on span "Save to PDF" at bounding box center [1137, 224] width 71 height 13
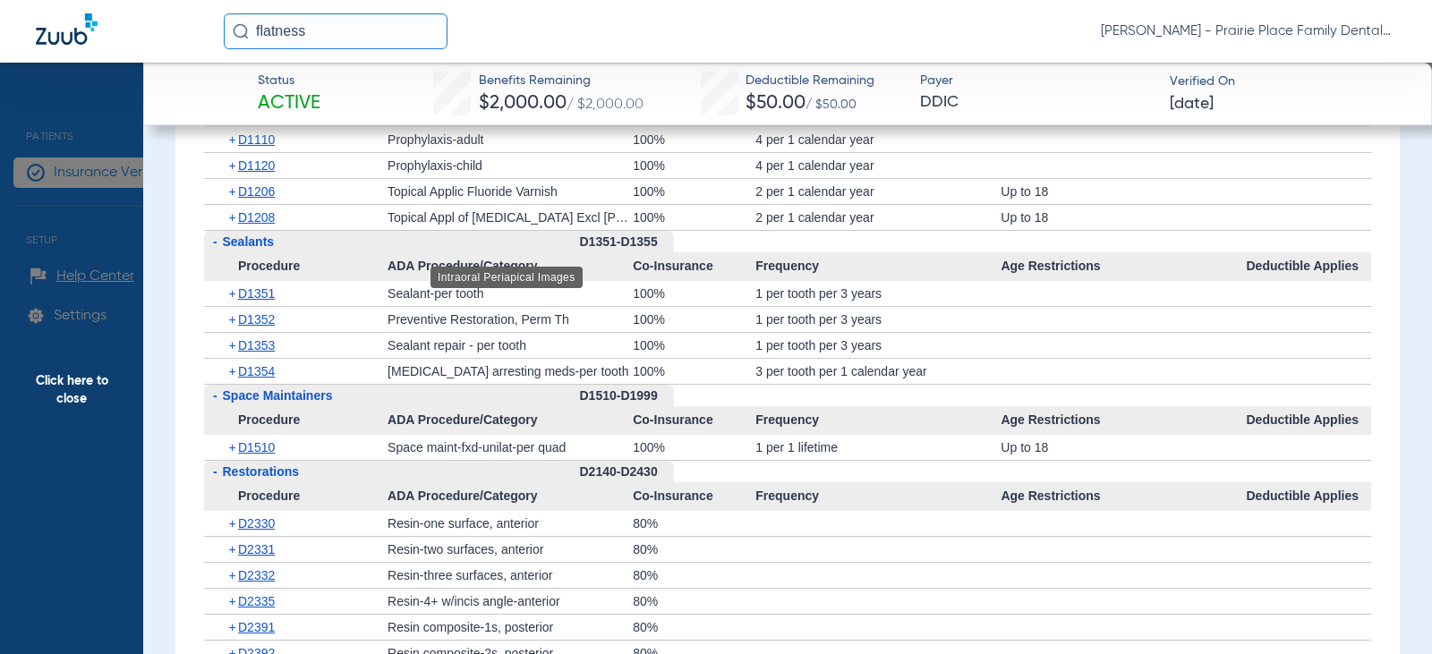
scroll to position [1522, 0]
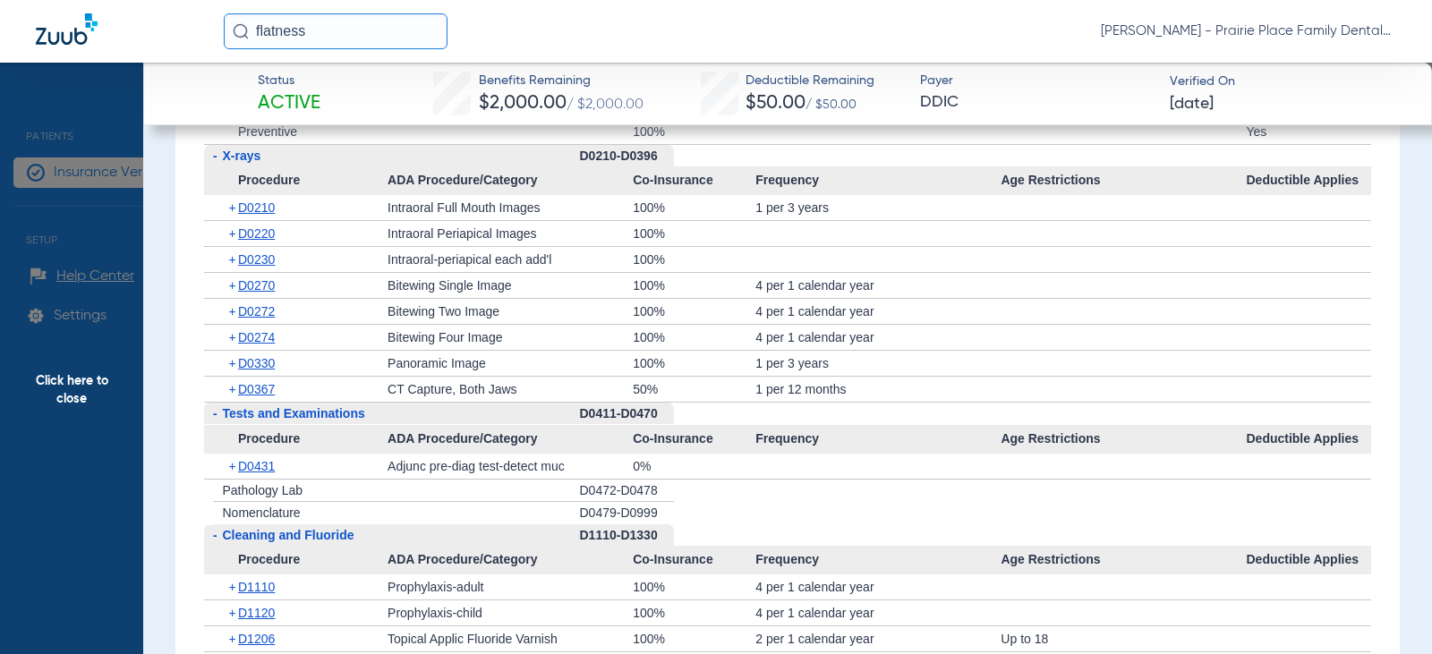
click at [101, 123] on span "Click here to close" at bounding box center [71, 390] width 143 height 654
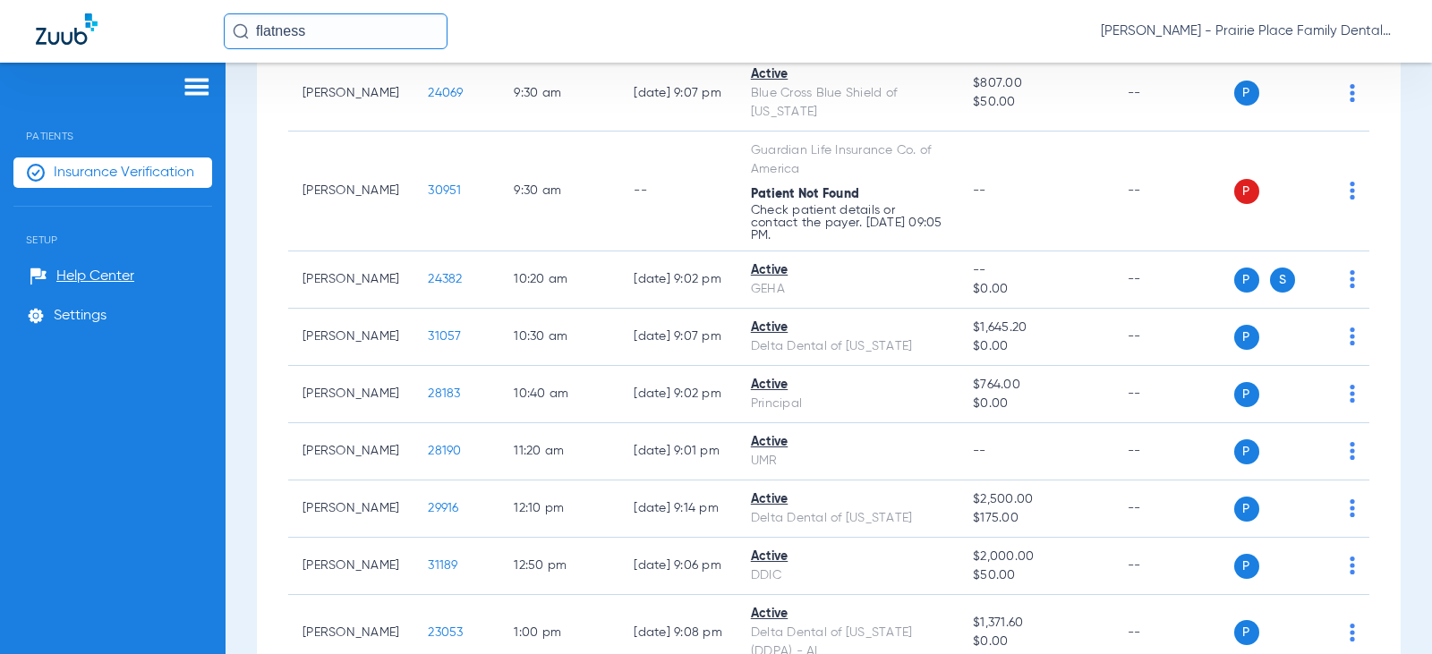
scroll to position [1164, 0]
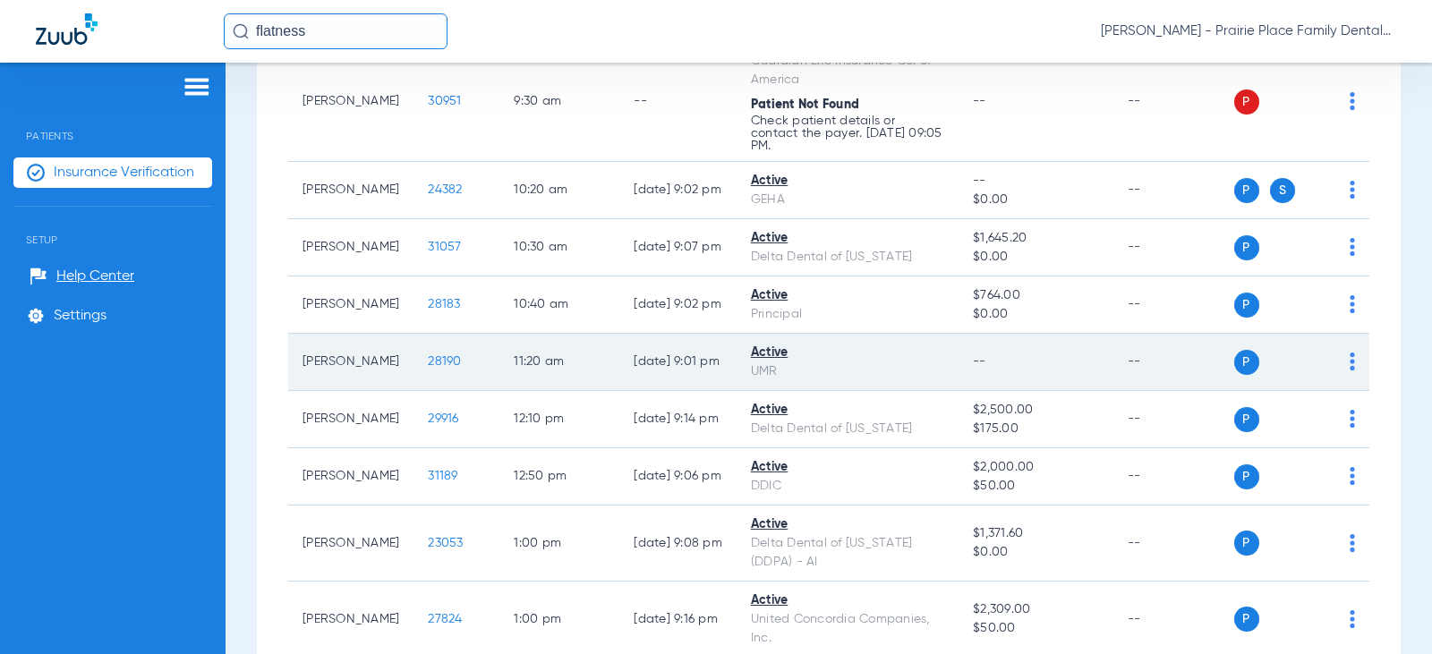
click at [428, 355] on span "28190" at bounding box center [444, 361] width 33 height 13
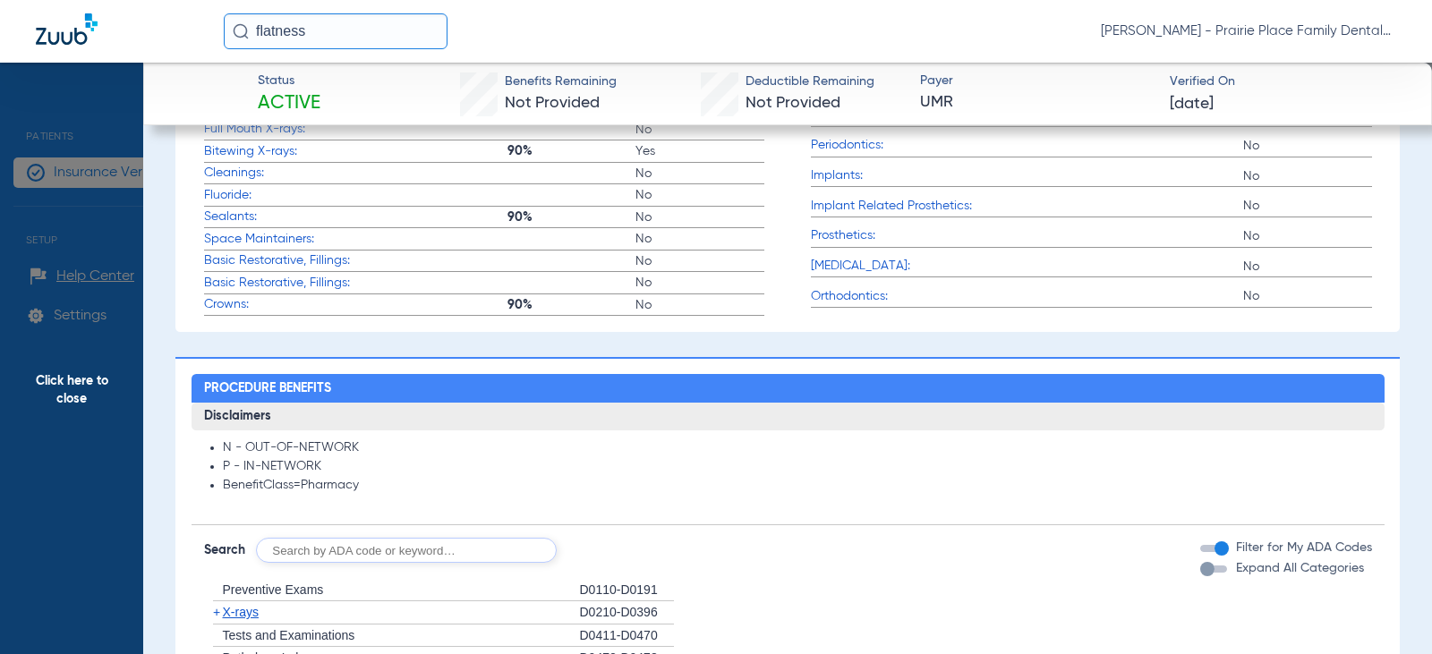
scroll to position [814, 0]
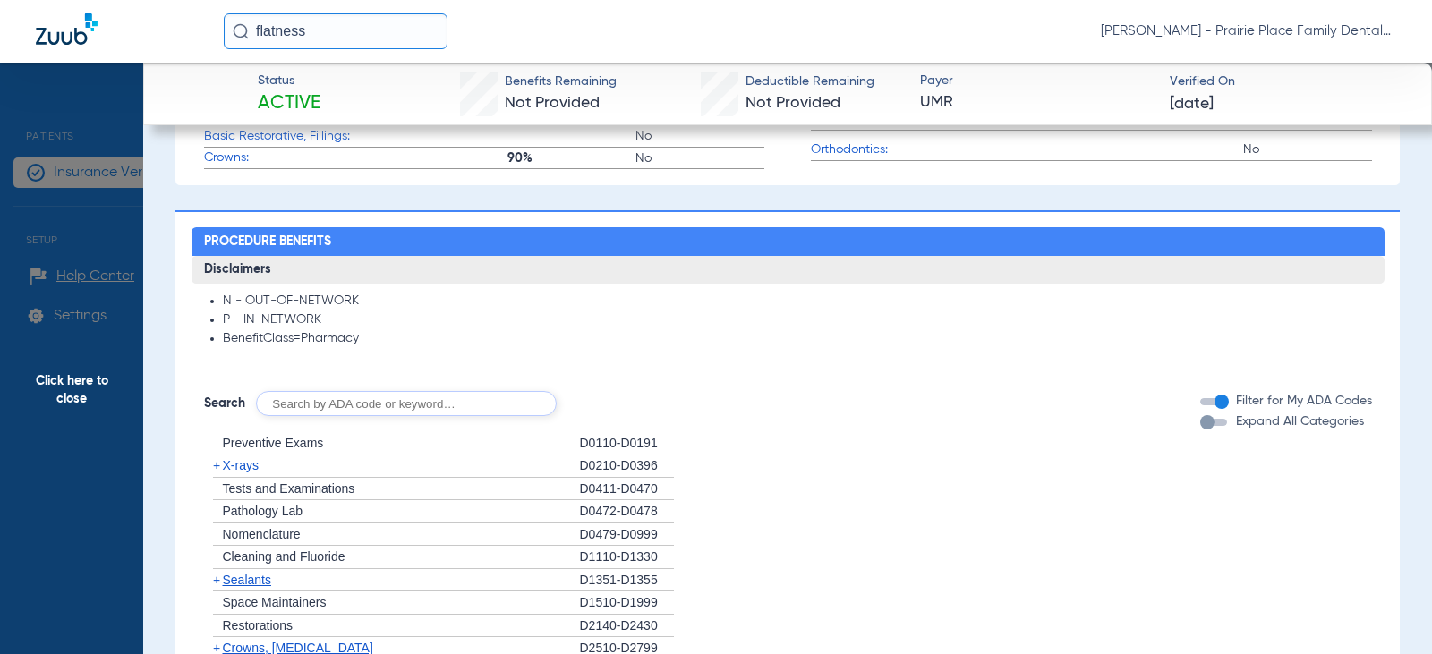
click at [1207, 424] on div "button" at bounding box center [1213, 422] width 27 height 7
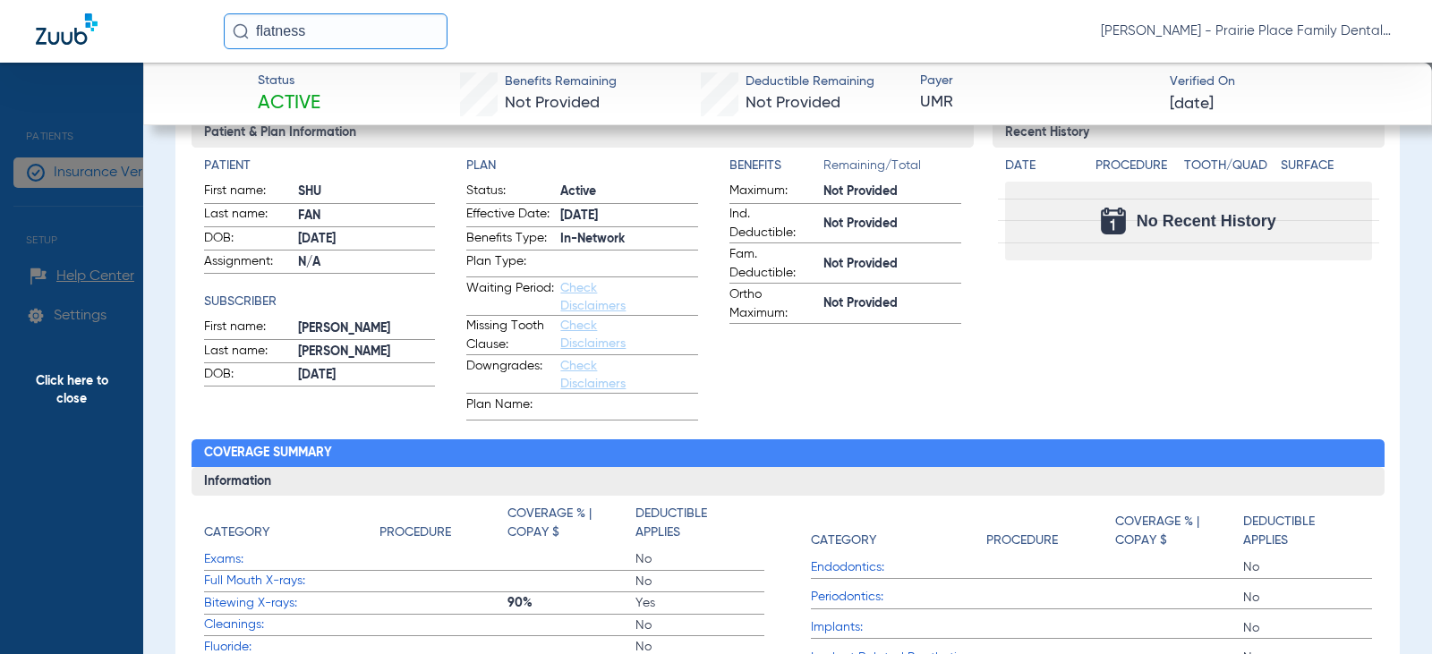
scroll to position [0, 0]
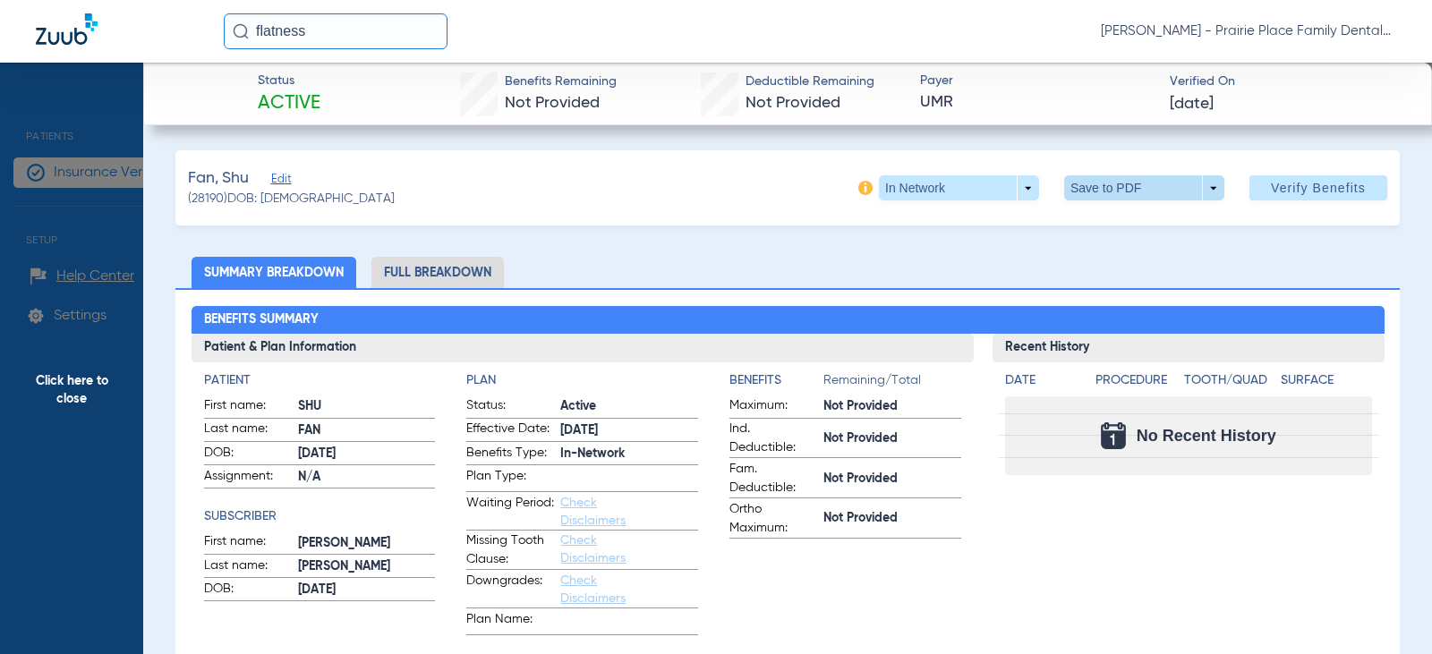
click at [1201, 193] on span at bounding box center [1144, 187] width 160 height 25
click at [1160, 229] on span "Save to PDF" at bounding box center [1137, 224] width 71 height 13
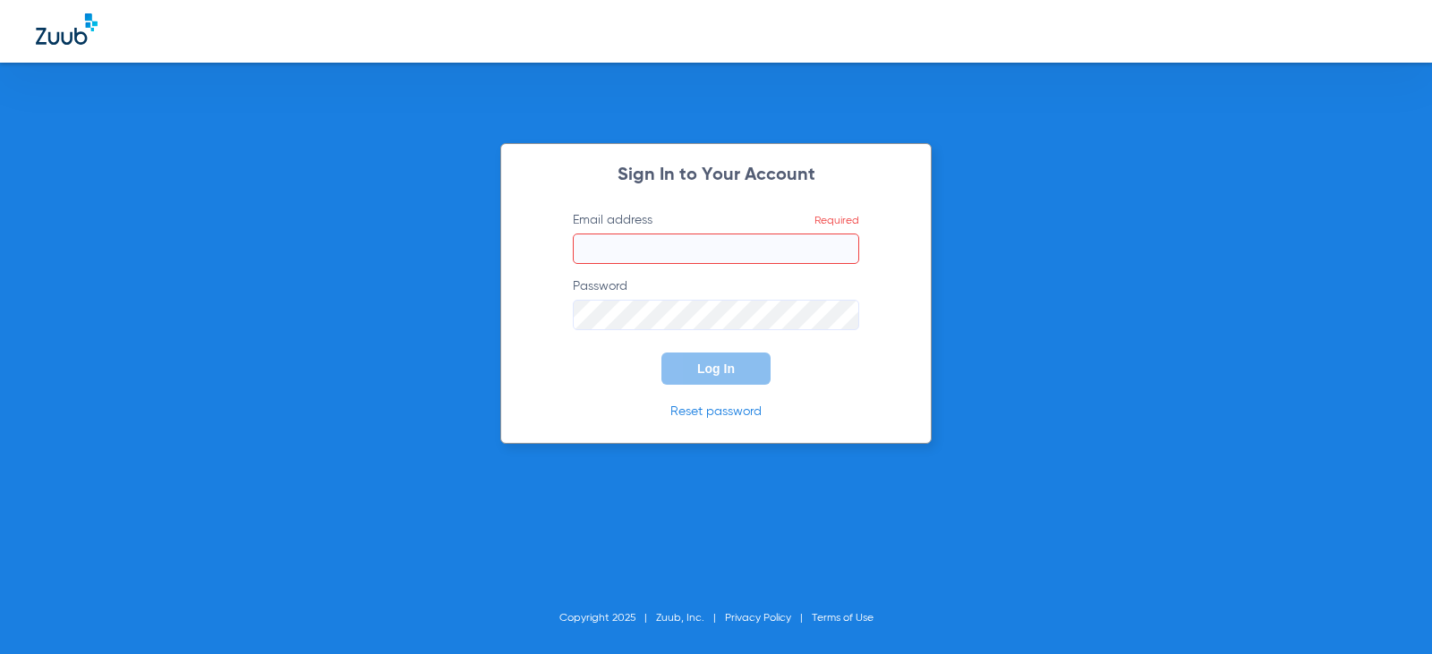
click at [611, 247] on input "Email address Required" at bounding box center [716, 249] width 286 height 30
